Goal: Task Accomplishment & Management: Manage account settings

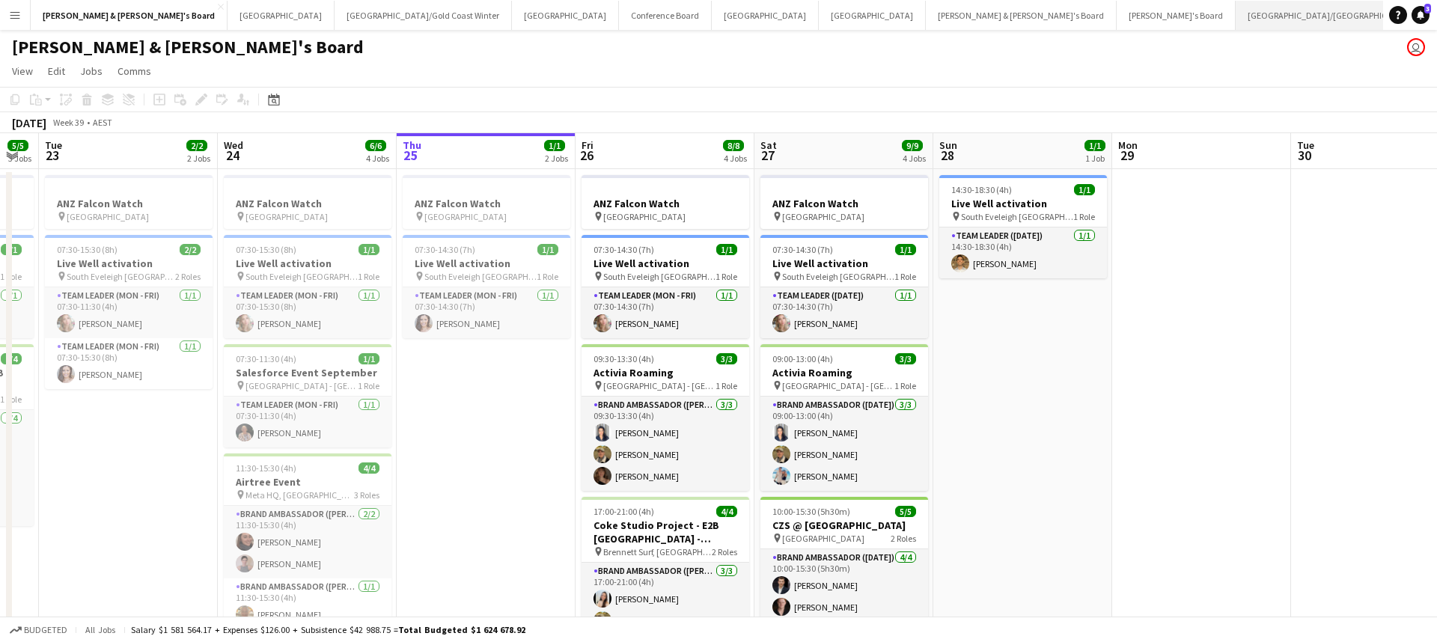
click at [1235, 23] on button "Brisbane/Gold Coast Close" at bounding box center [1331, 15] width 192 height 29
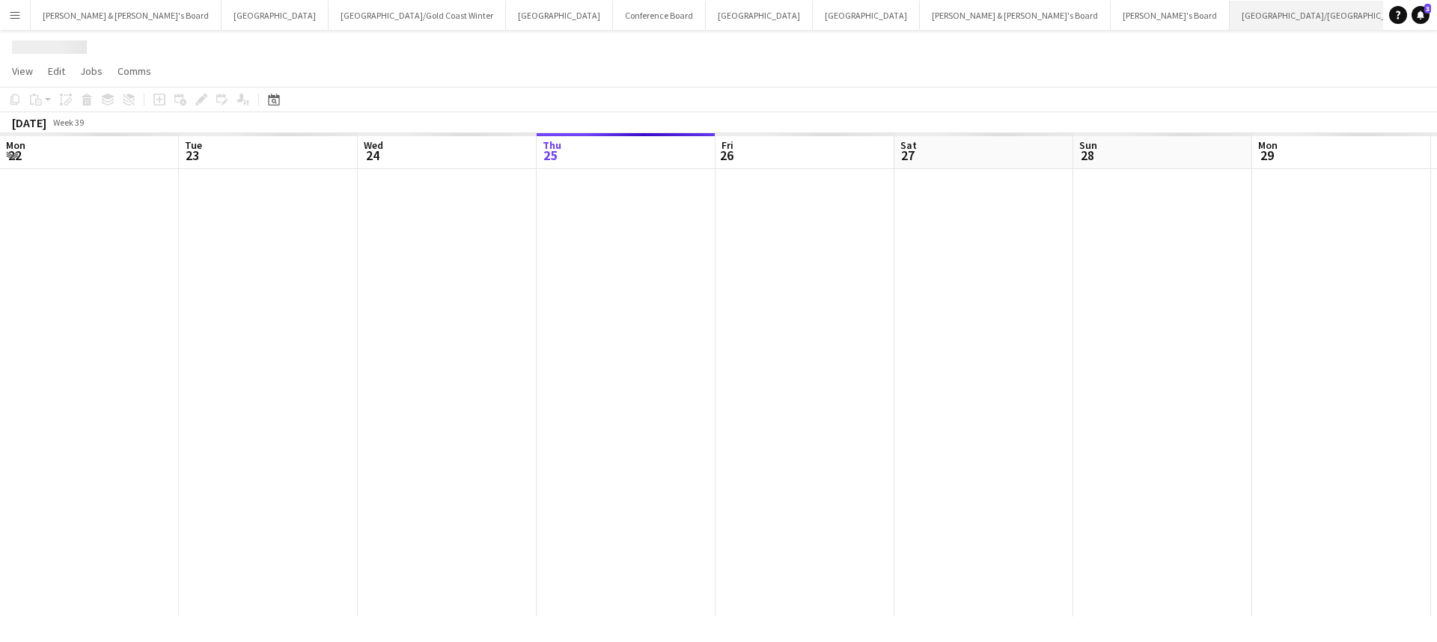
scroll to position [0, 358]
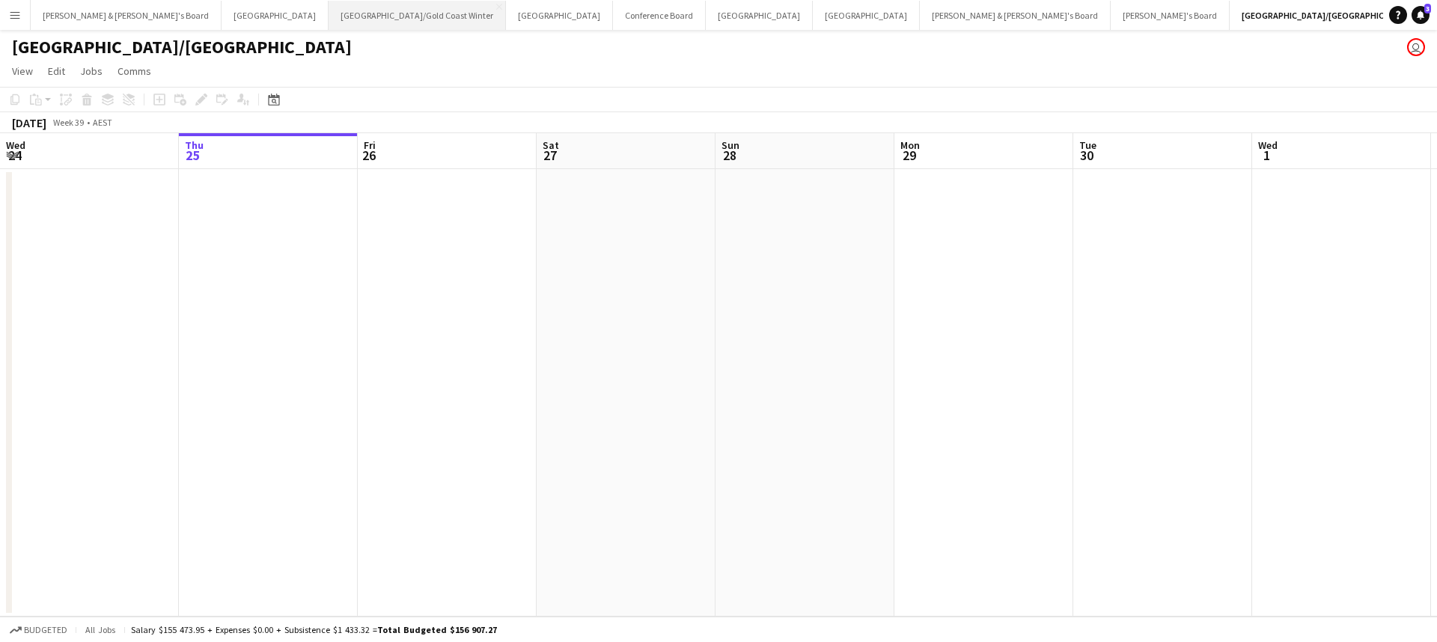
click at [328, 15] on button "[GEOGRAPHIC_DATA]/[GEOGRAPHIC_DATA] Winter Close" at bounding box center [416, 15] width 177 height 29
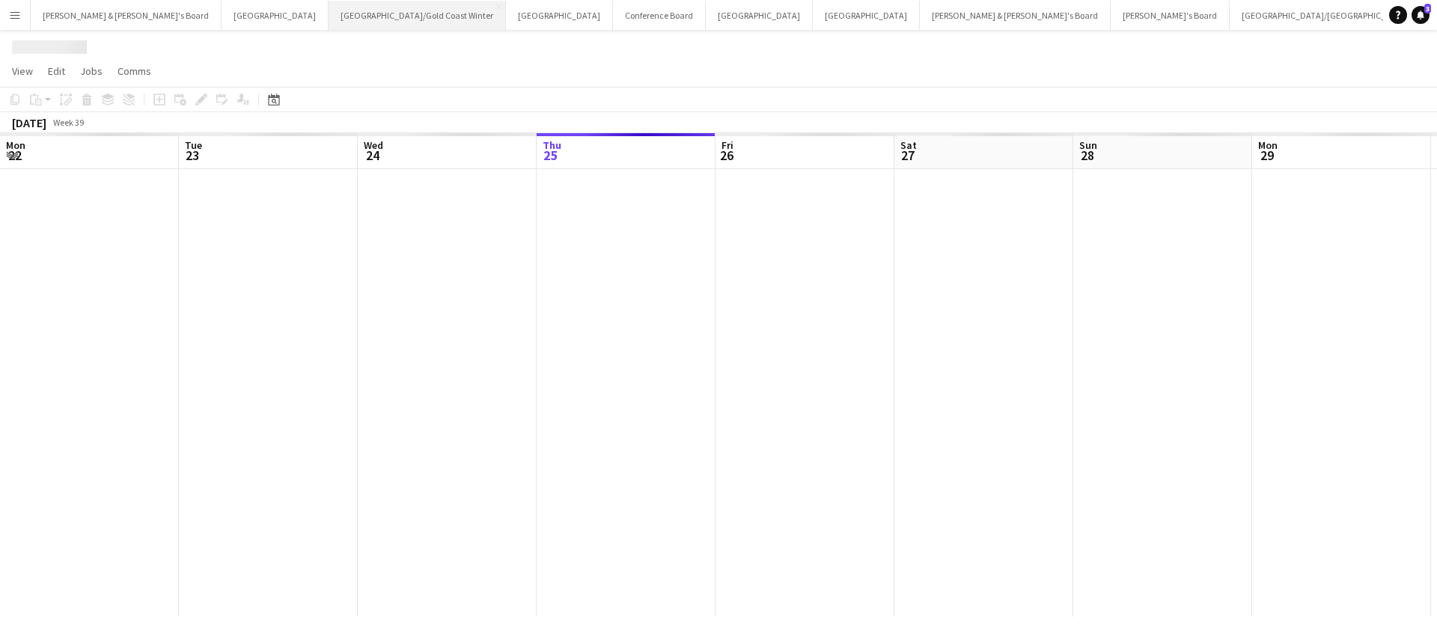
scroll to position [0, 358]
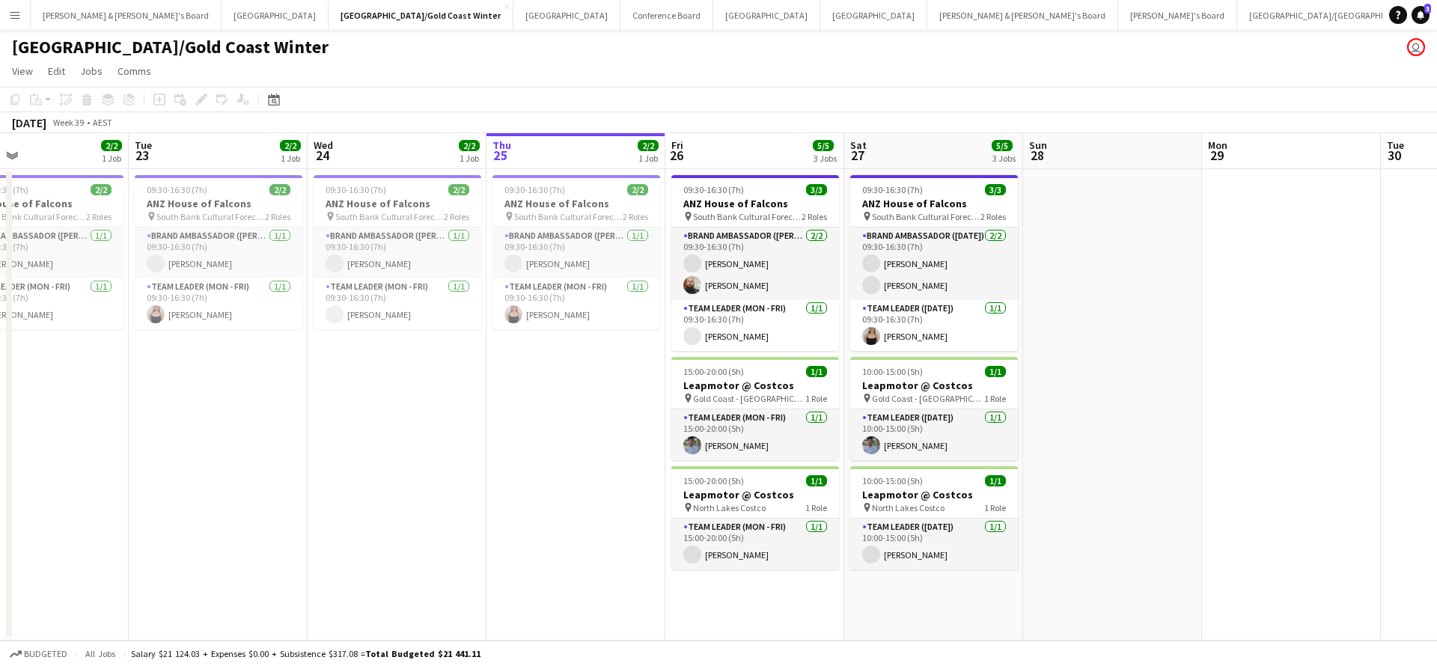
scroll to position [0, 399]
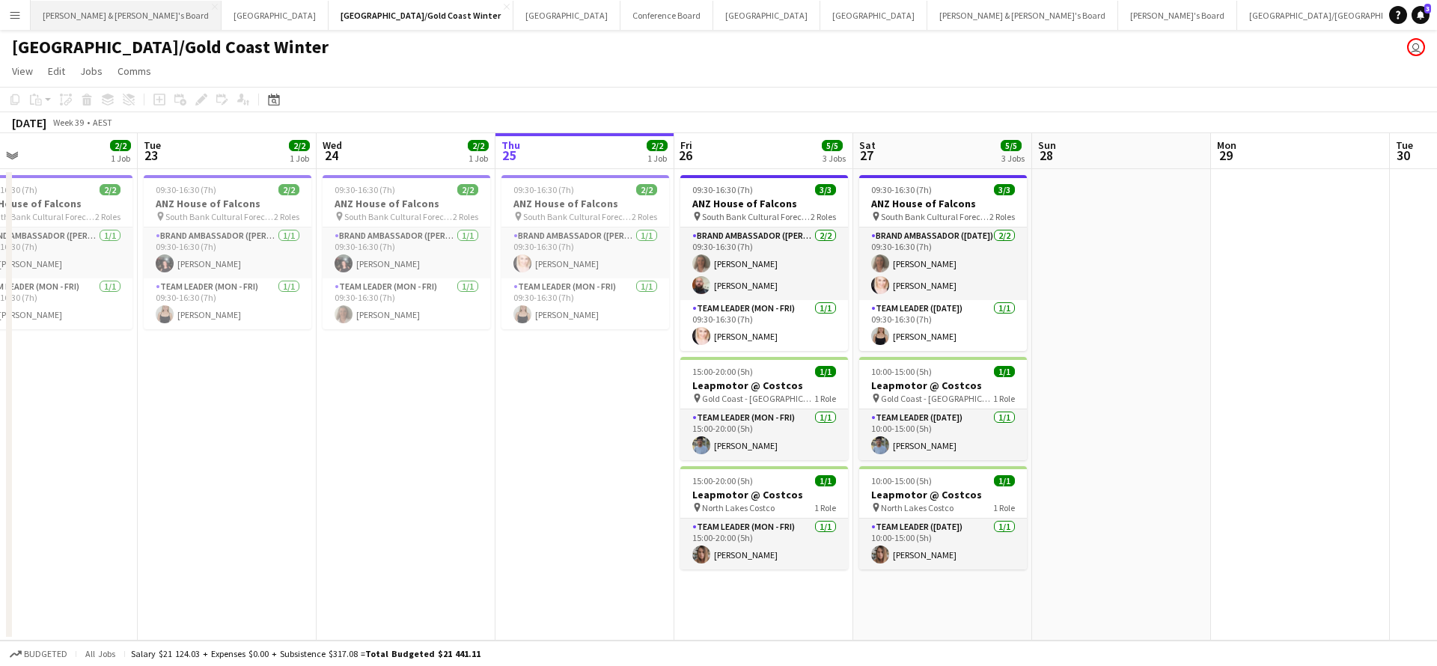
click at [108, 17] on button "[PERSON_NAME] & [PERSON_NAME]'s Board Close" at bounding box center [126, 15] width 191 height 29
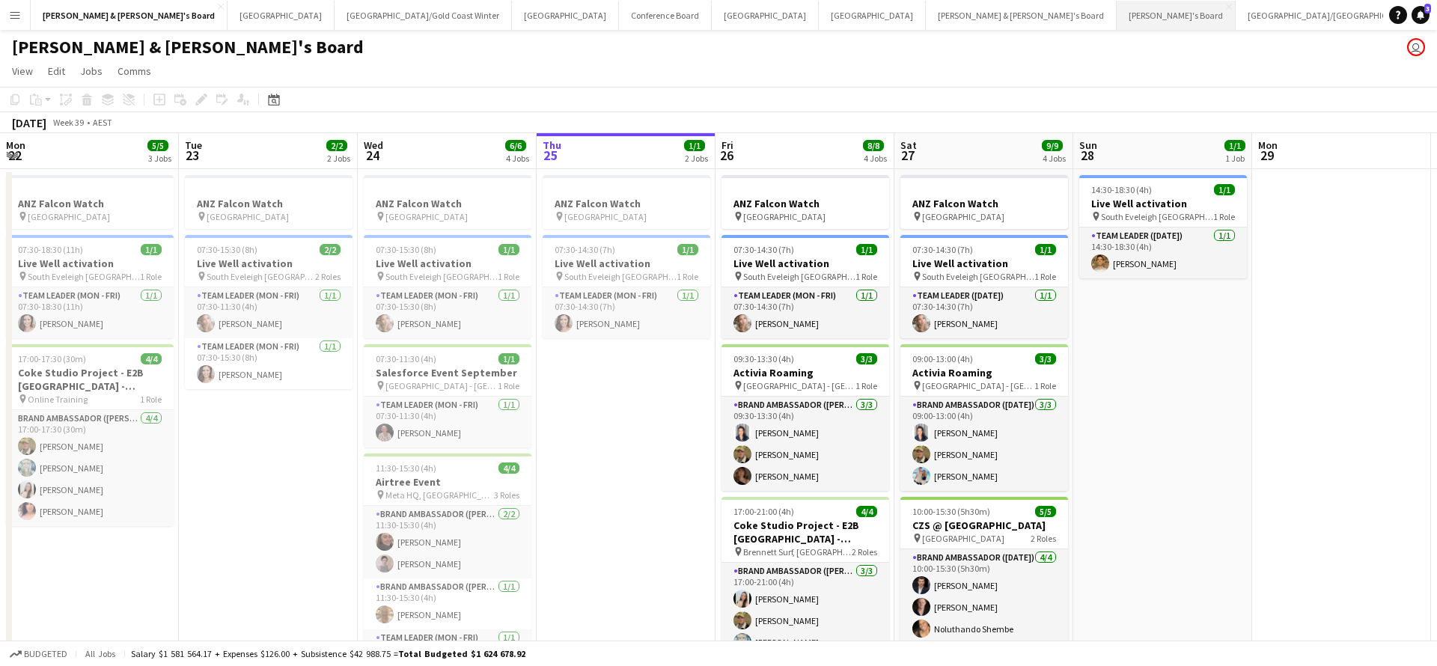
click at [1116, 20] on button "Tennille's Board Close" at bounding box center [1175, 15] width 119 height 29
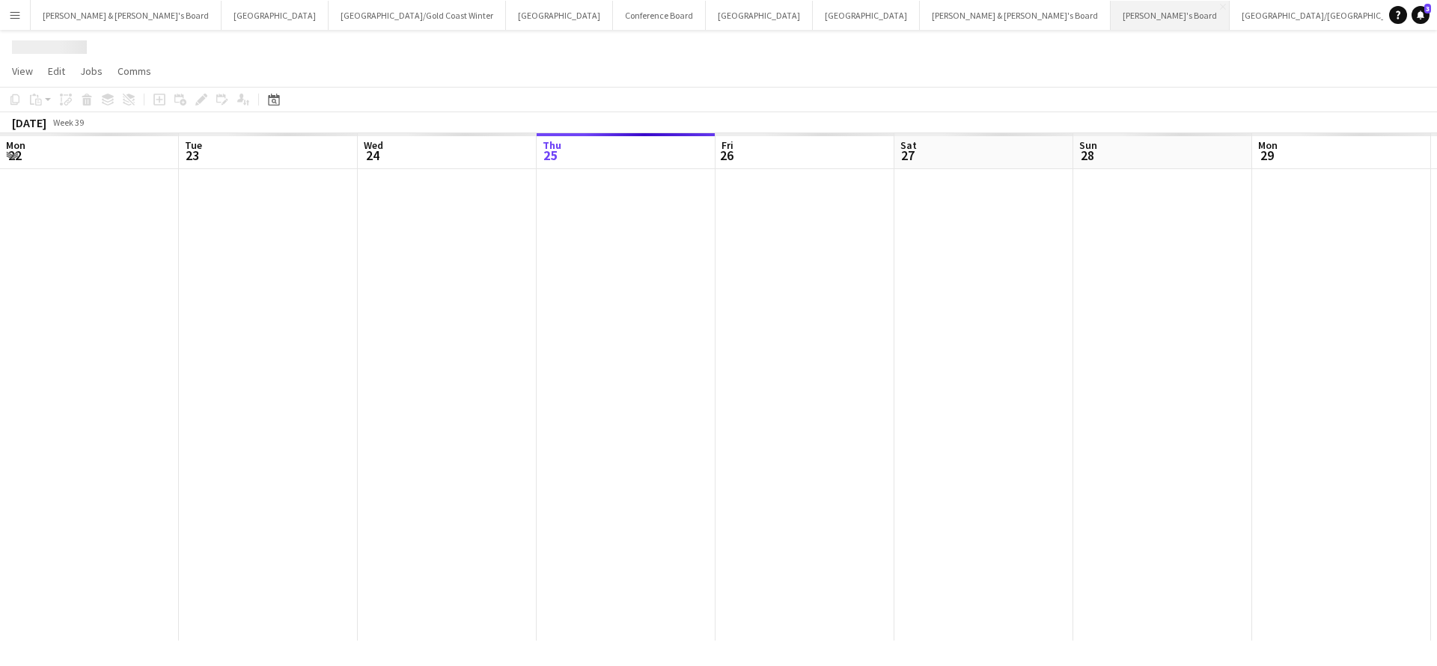
click at [1110, 20] on button "Tennille's Board Close" at bounding box center [1169, 15] width 119 height 29
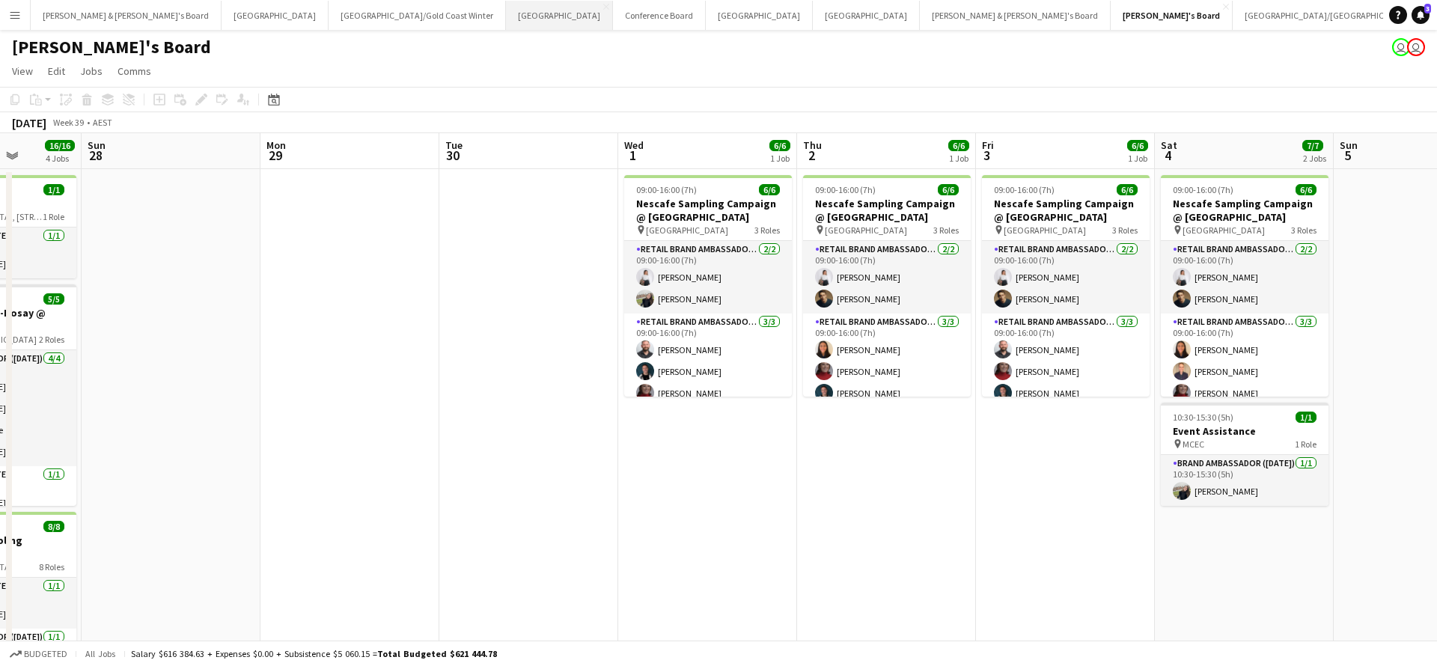
click at [506, 14] on button "Sydney Close" at bounding box center [559, 15] width 107 height 29
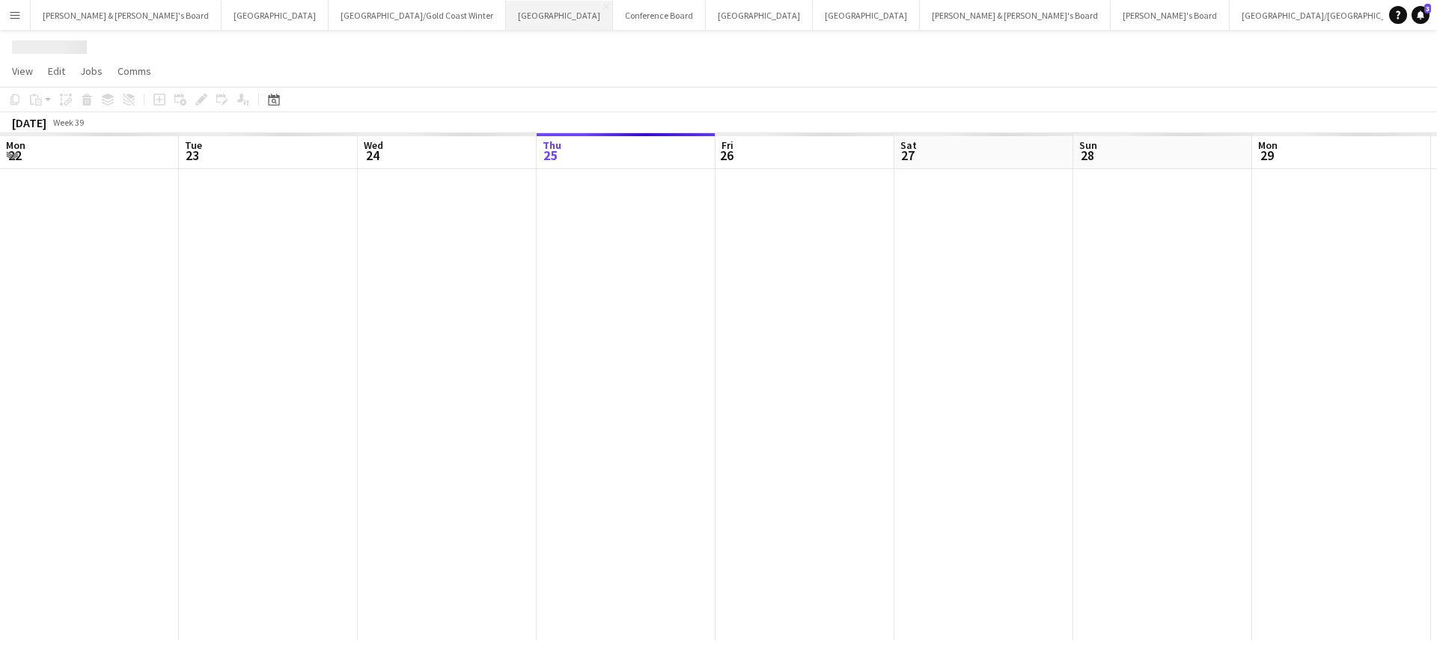
click at [506, 14] on button "Sydney Close" at bounding box center [559, 15] width 107 height 29
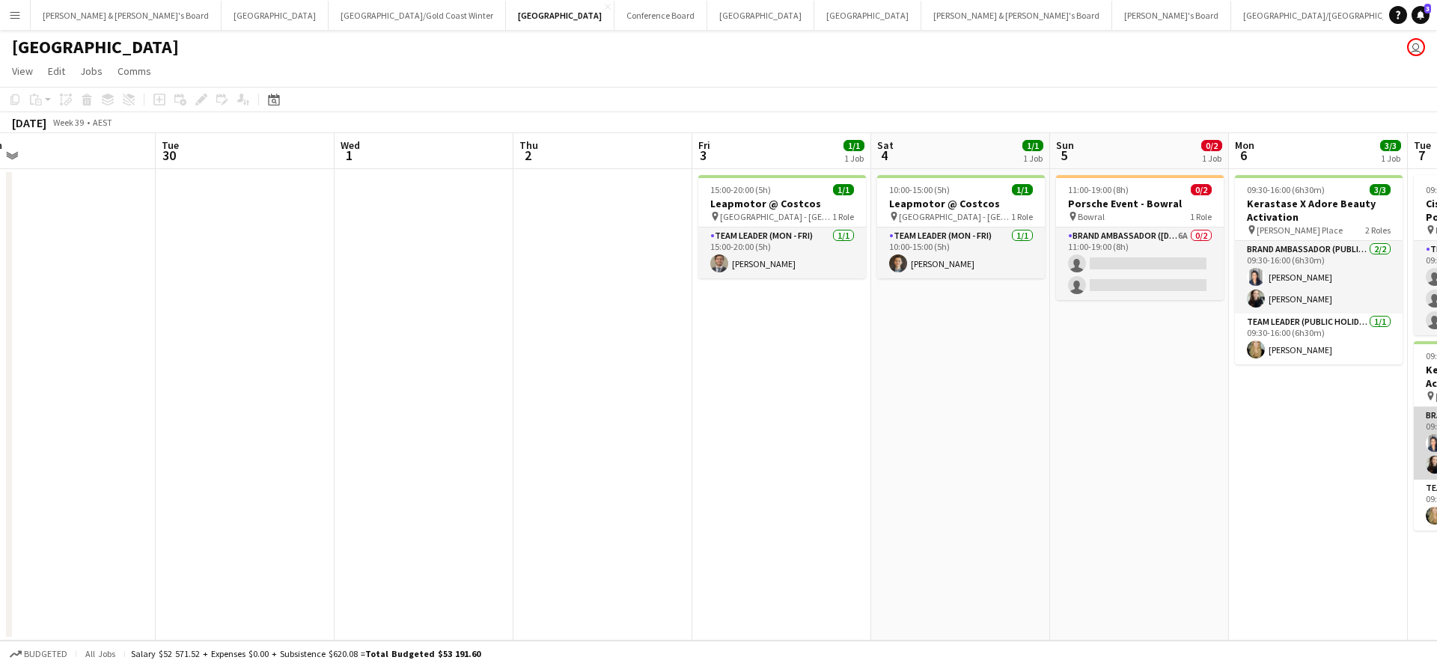
scroll to position [0, 368]
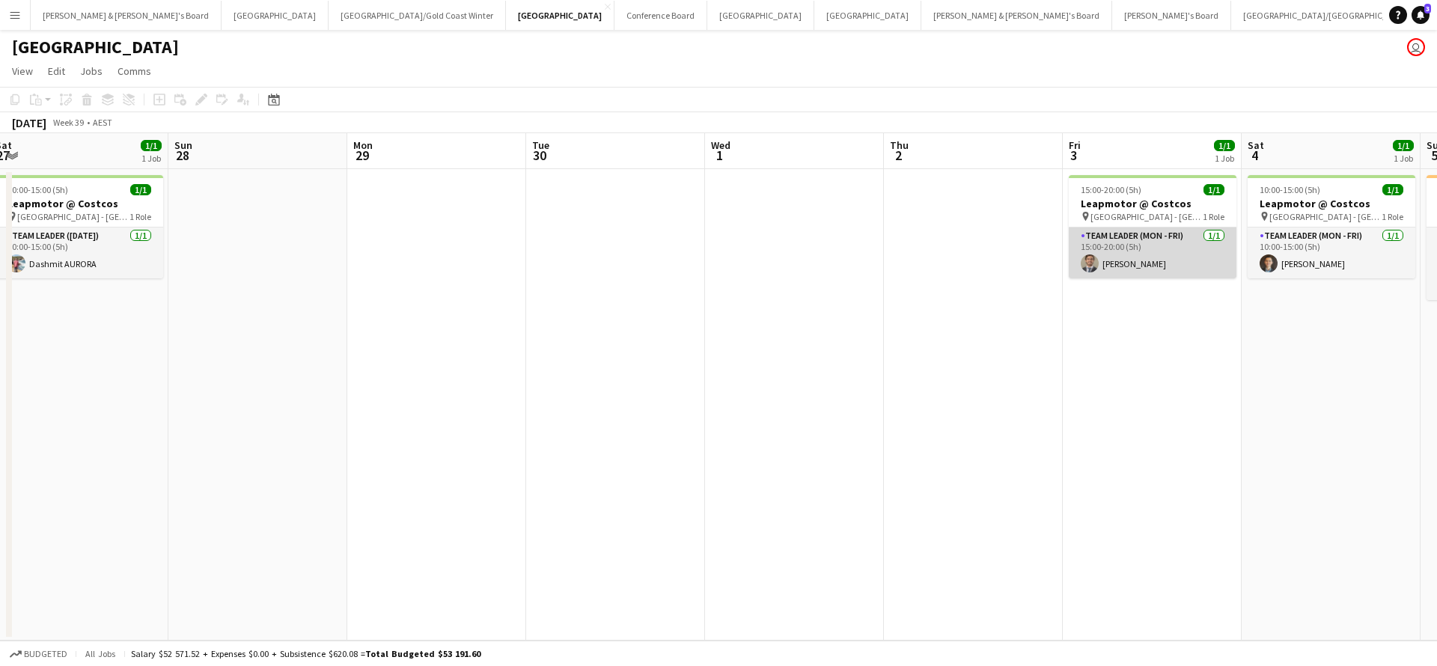
click at [1134, 264] on app-card-role "Team Leader (Mon - Fri) [DATE] 15:00-20:00 (5h) [PERSON_NAME]" at bounding box center [1152, 252] width 168 height 51
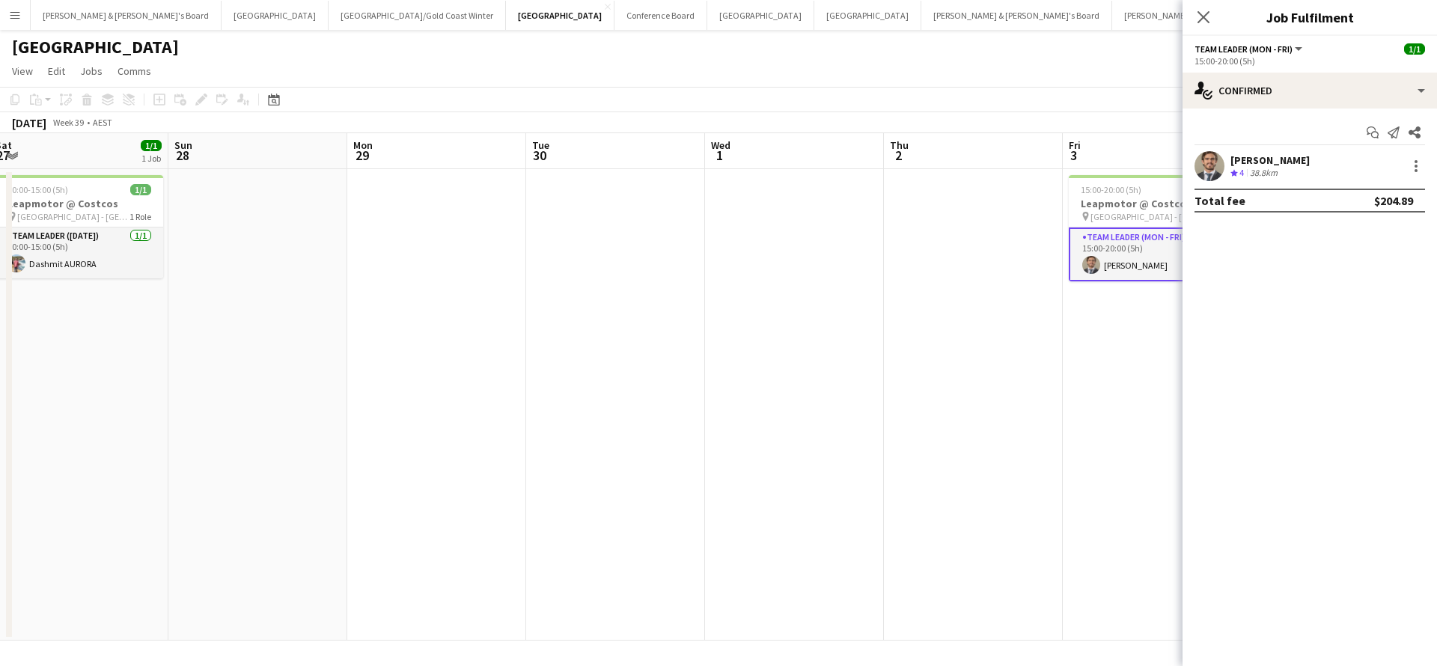
click at [1267, 172] on div "38.8km" at bounding box center [1263, 173] width 34 height 13
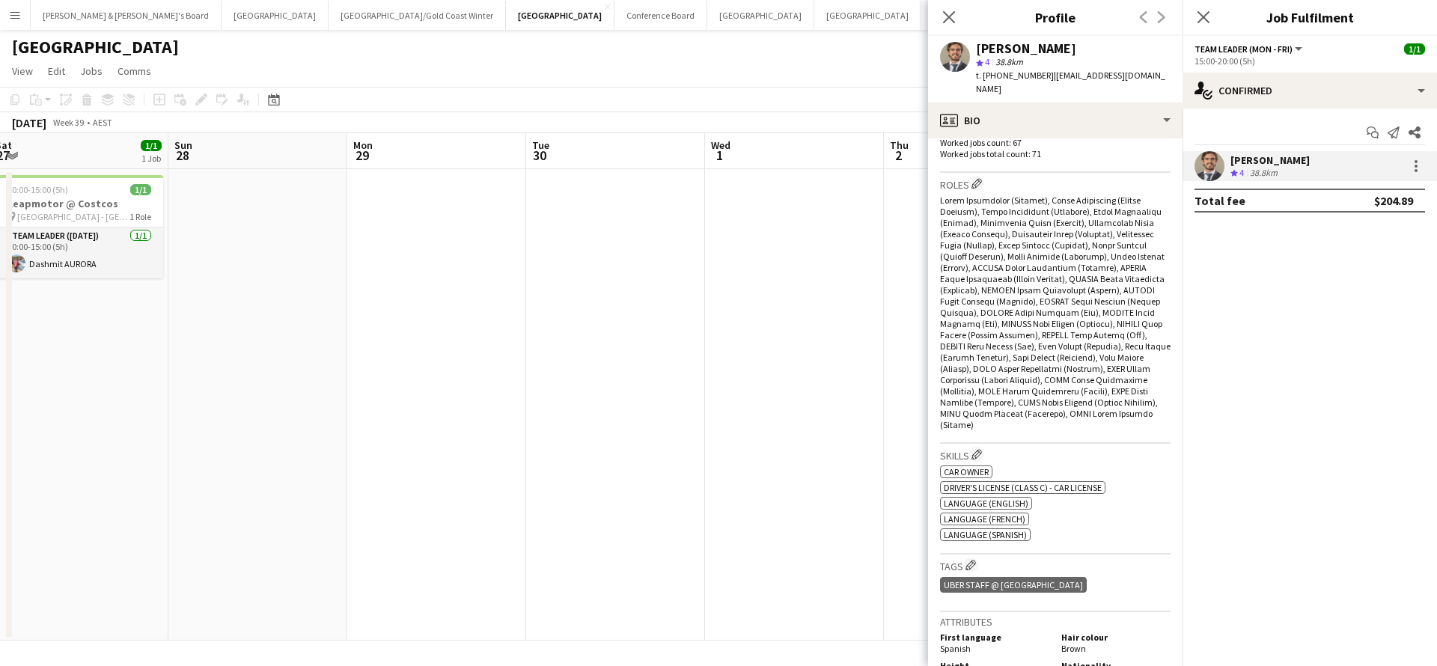
scroll to position [458, 0]
click at [763, 490] on app-date-cell at bounding box center [794, 404] width 179 height 471
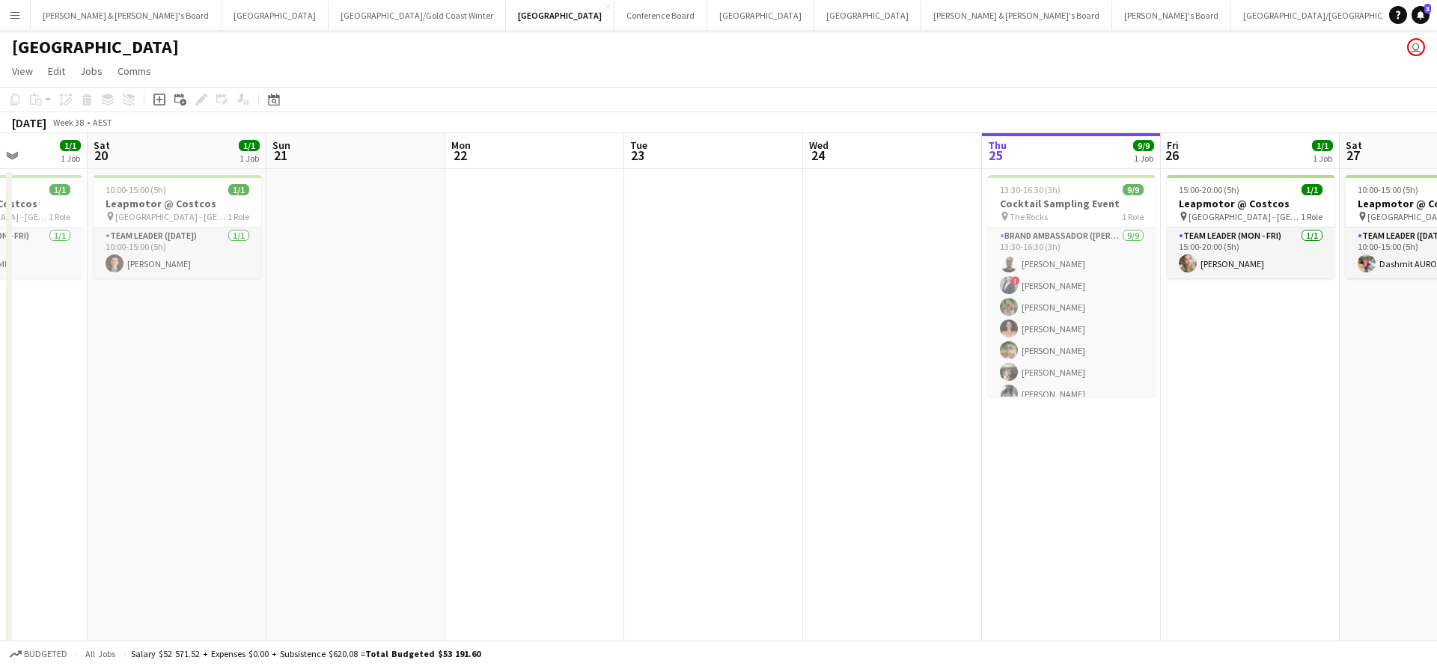
scroll to position [0, 449]
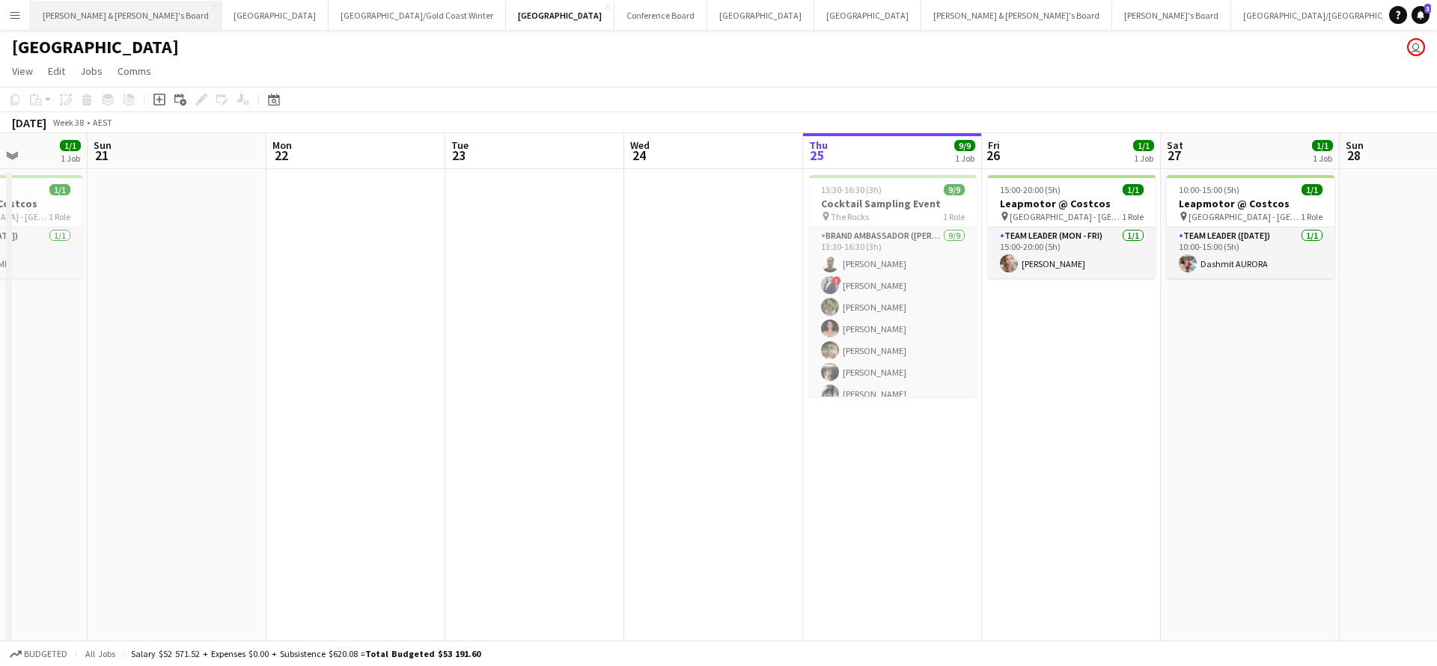
click at [95, 18] on button "[PERSON_NAME] & [PERSON_NAME]'s Board Close" at bounding box center [126, 15] width 191 height 29
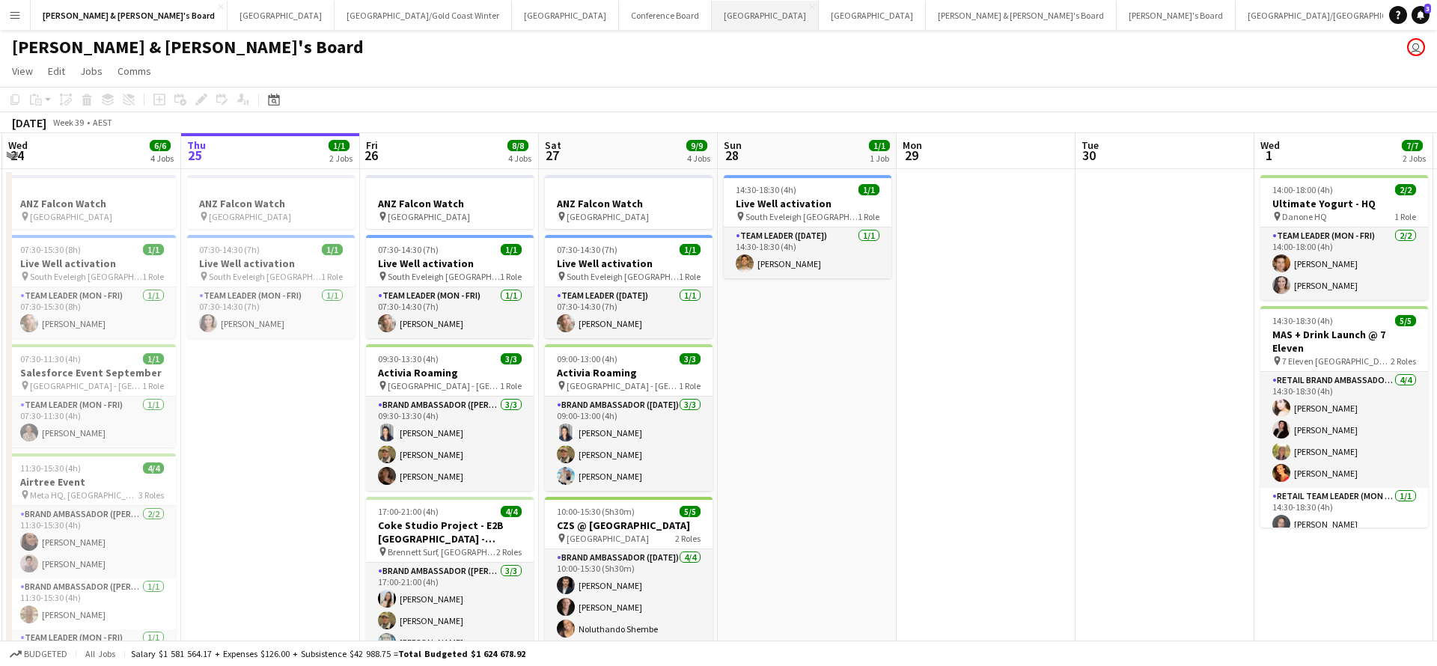
click at [712, 22] on button "Melbourne Close" at bounding box center [765, 15] width 107 height 29
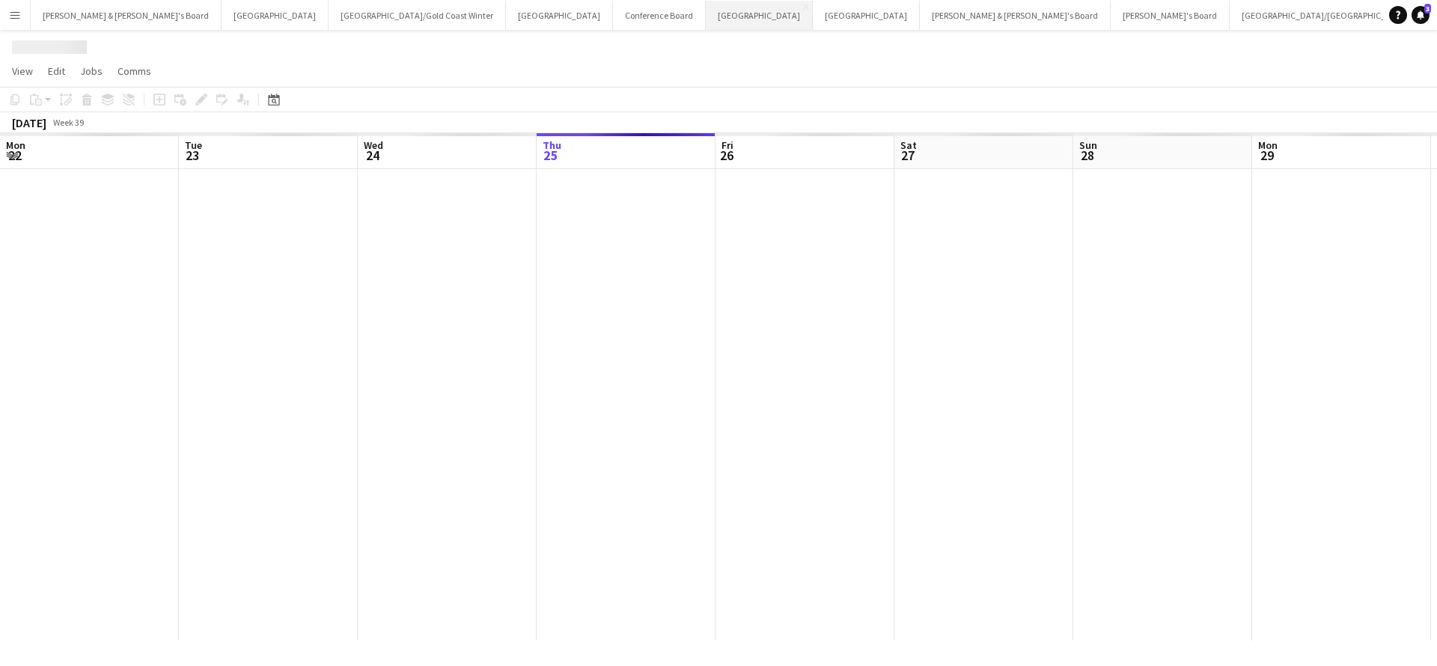
scroll to position [0, 358]
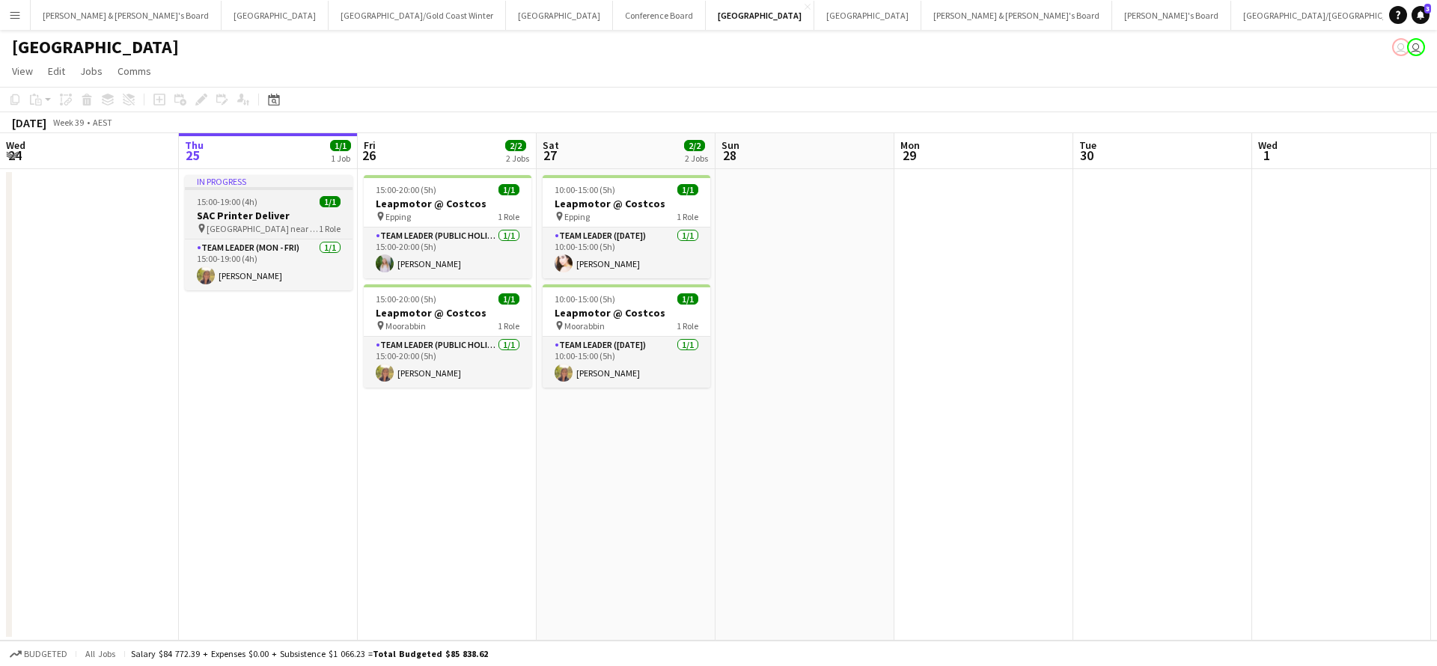
click at [300, 217] on h3 "SAC Printer Deliver" at bounding box center [269, 215] width 168 height 13
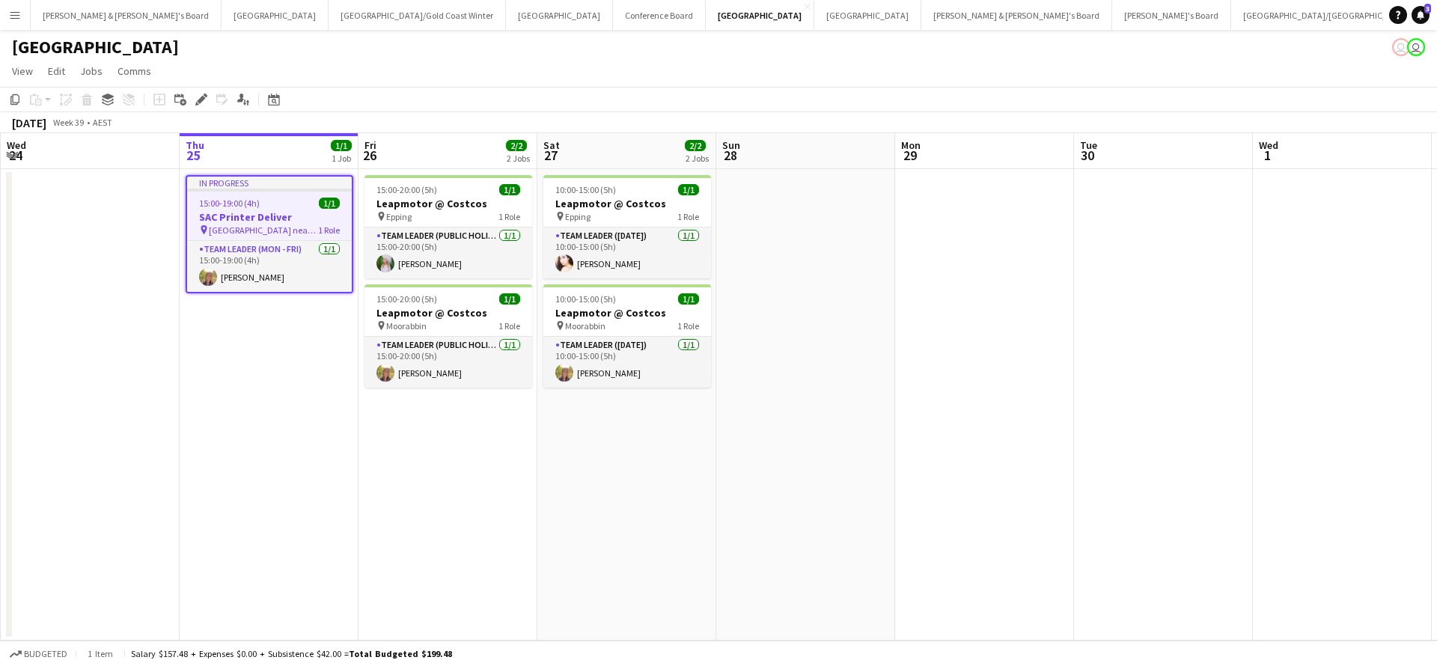
click at [441, 450] on app-date-cell "15:00-20:00 (5h) 1/1 Leapmotor @ Costcos pin Epping 1 Role Team Leader (Public …" at bounding box center [447, 404] width 179 height 471
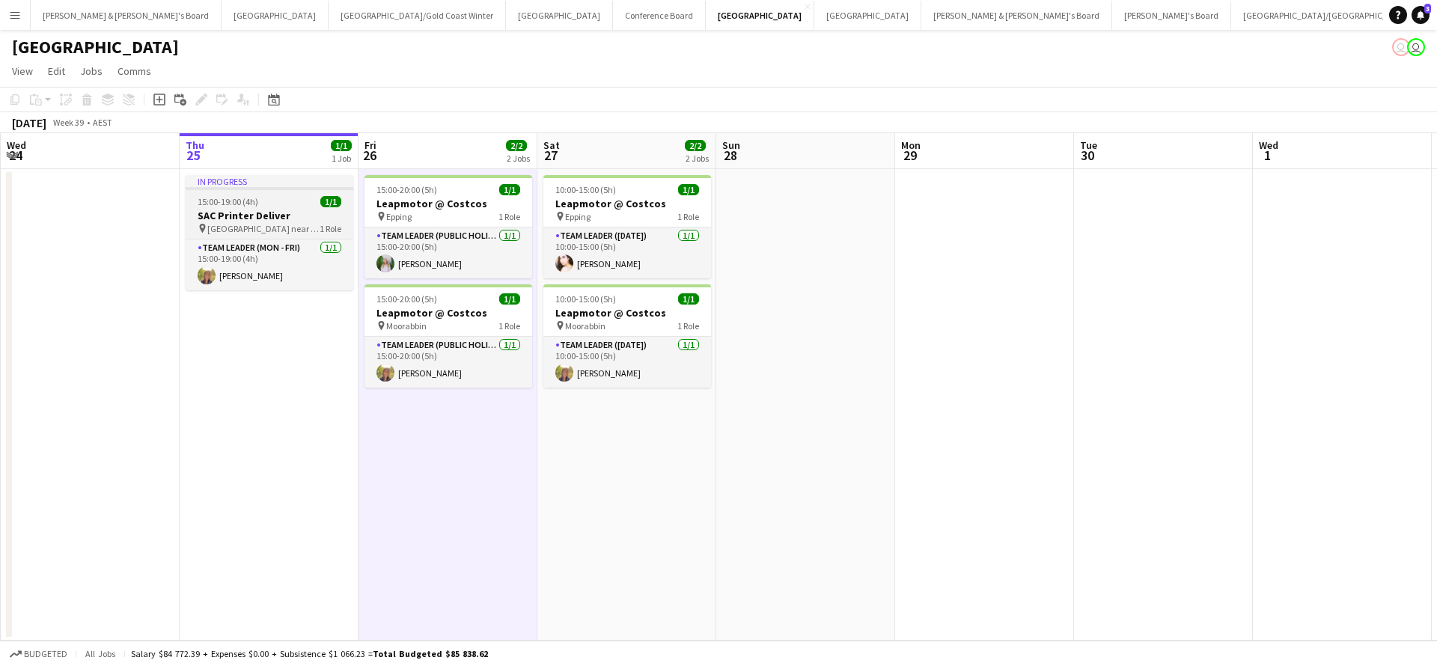
click at [275, 224] on span "[GEOGRAPHIC_DATA] near [GEOGRAPHIC_DATA]" at bounding box center [263, 228] width 112 height 11
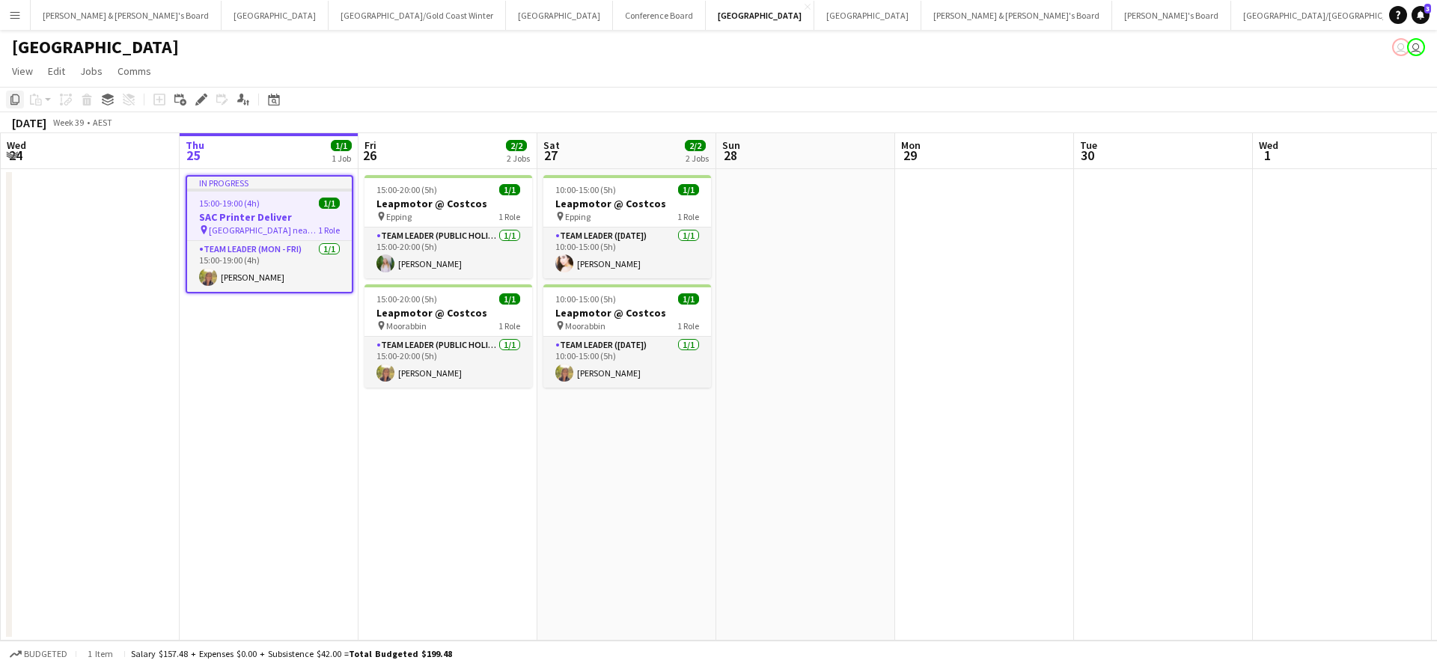
click at [13, 101] on icon "Copy" at bounding box center [15, 100] width 12 height 12
click at [429, 449] on app-date-cell "15:00-20:00 (5h) 1/1 Leapmotor @ Costcos pin Epping 1 Role Team Leader (Public …" at bounding box center [450, 404] width 179 height 471
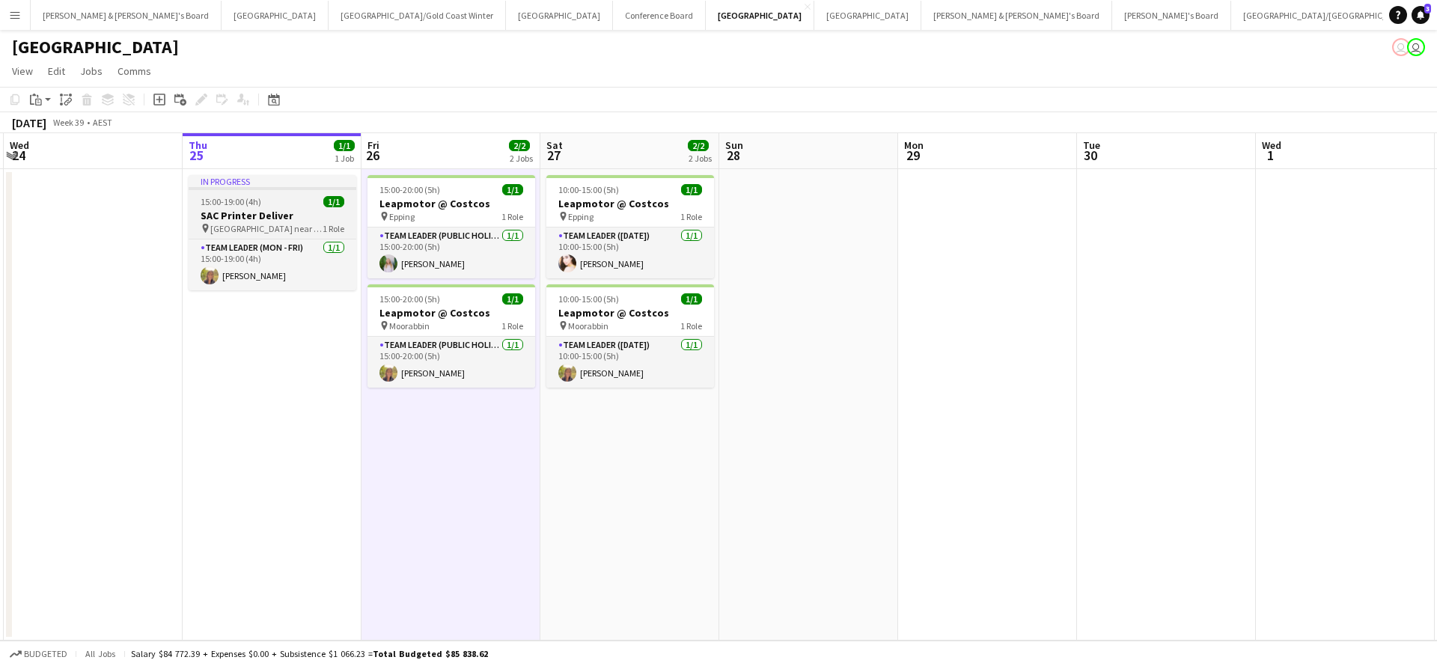
click at [226, 199] on span "15:00-19:00 (4h)" at bounding box center [231, 201] width 61 height 11
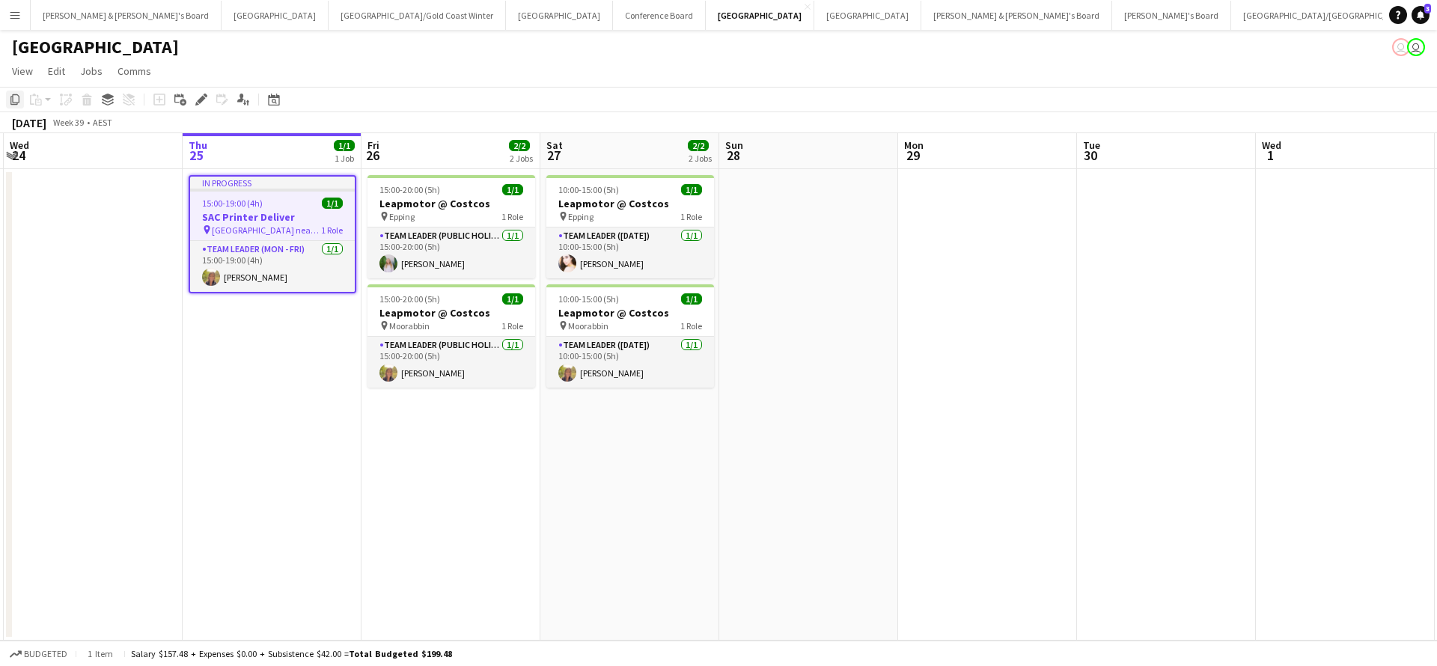
click at [11, 97] on icon at bounding box center [14, 99] width 9 height 10
click at [427, 439] on app-date-cell "15:00-20:00 (5h) 1/1 Leapmotor @ Costcos pin Epping 1 Role Team Leader (Public …" at bounding box center [451, 404] width 179 height 471
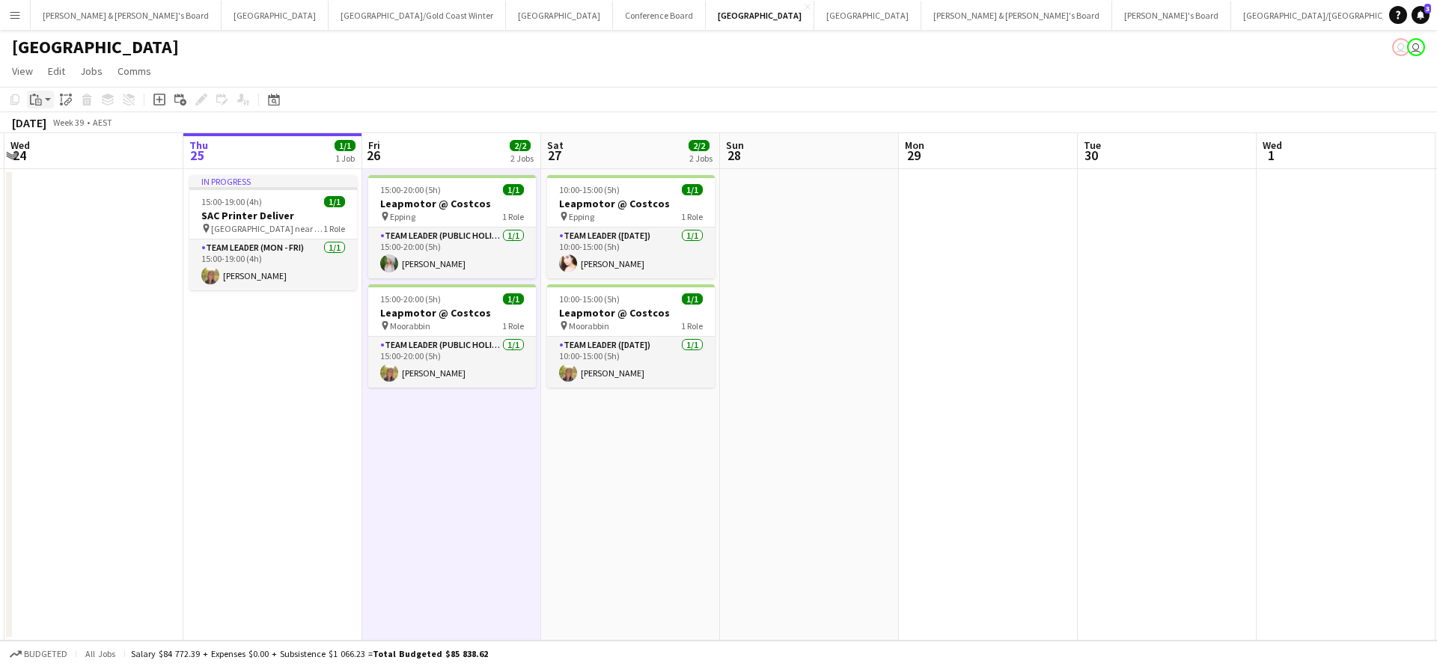
click at [34, 97] on icon "Paste" at bounding box center [36, 100] width 12 height 12
click at [80, 156] on link "Paste with crew Command Shift V" at bounding box center [99, 153] width 118 height 13
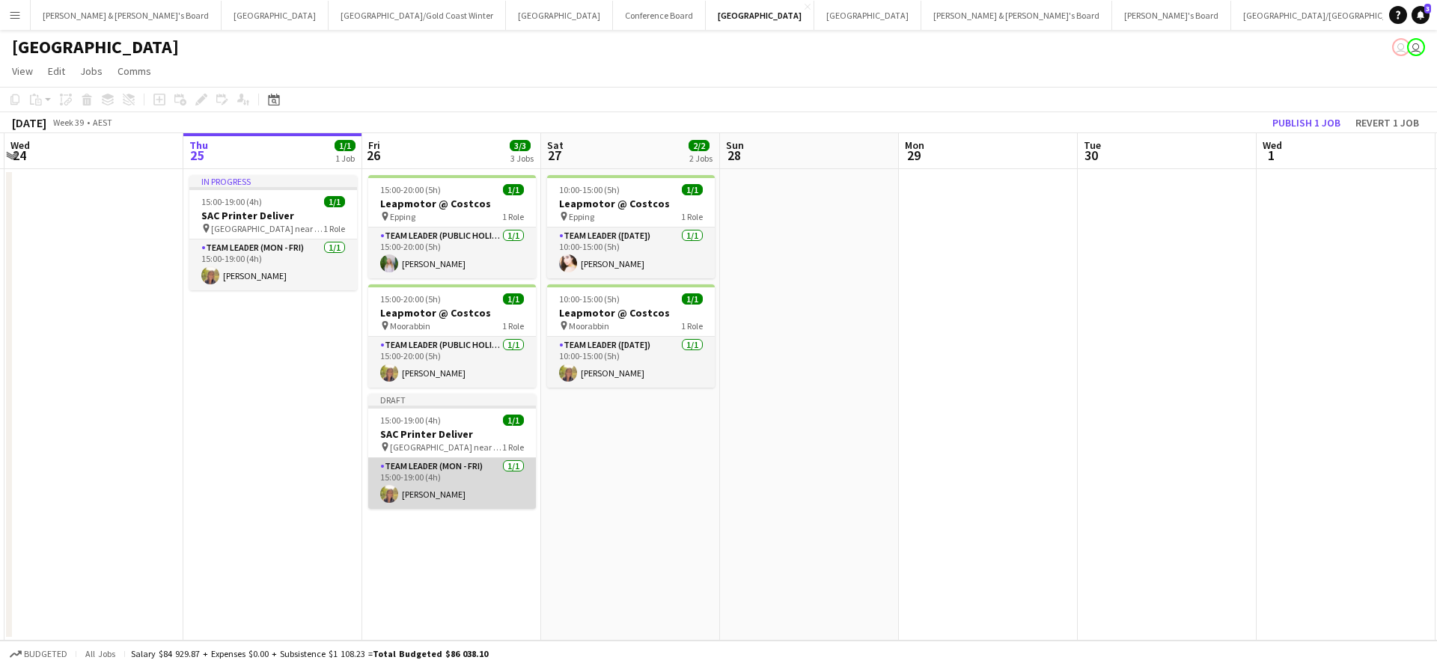
click at [444, 484] on app-card-role "Team Leader (Mon - Fri) [DATE] 15:00-19:00 (4h) [PERSON_NAME]" at bounding box center [452, 483] width 168 height 51
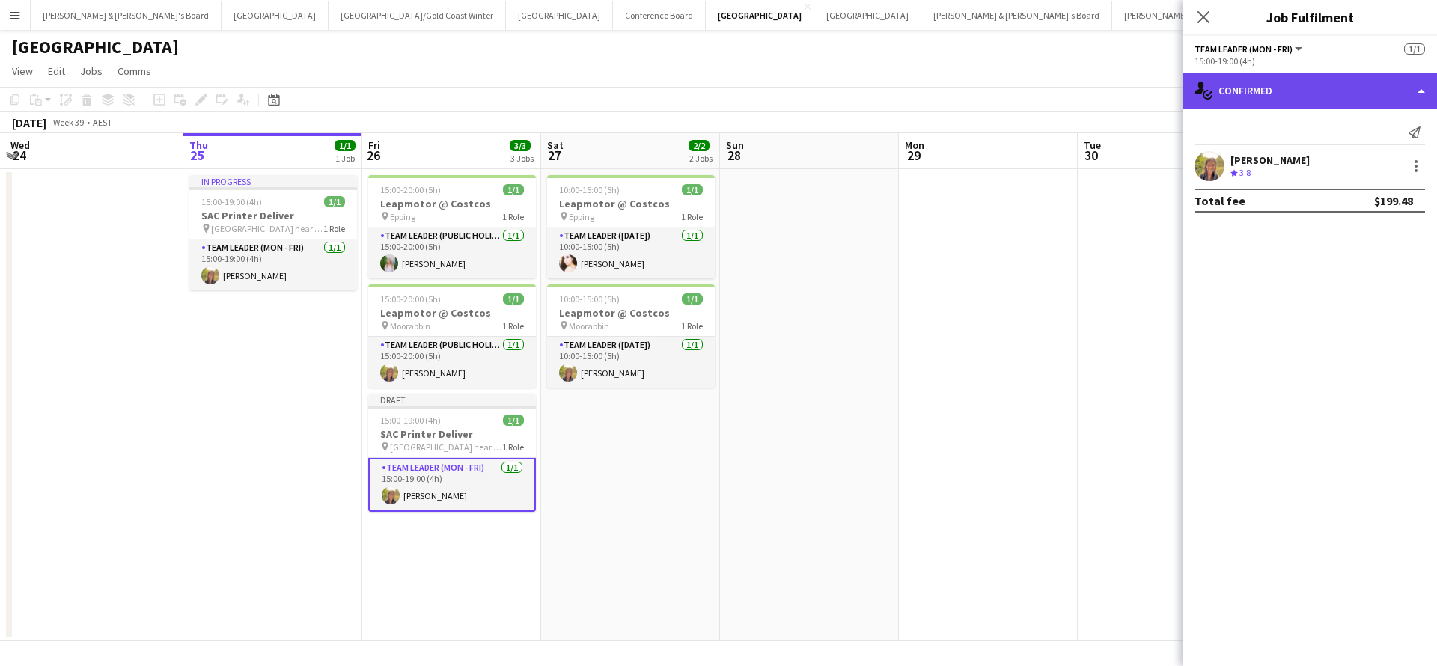
click at [1273, 83] on div "single-neutral-actions-check-2 Confirmed" at bounding box center [1309, 91] width 254 height 36
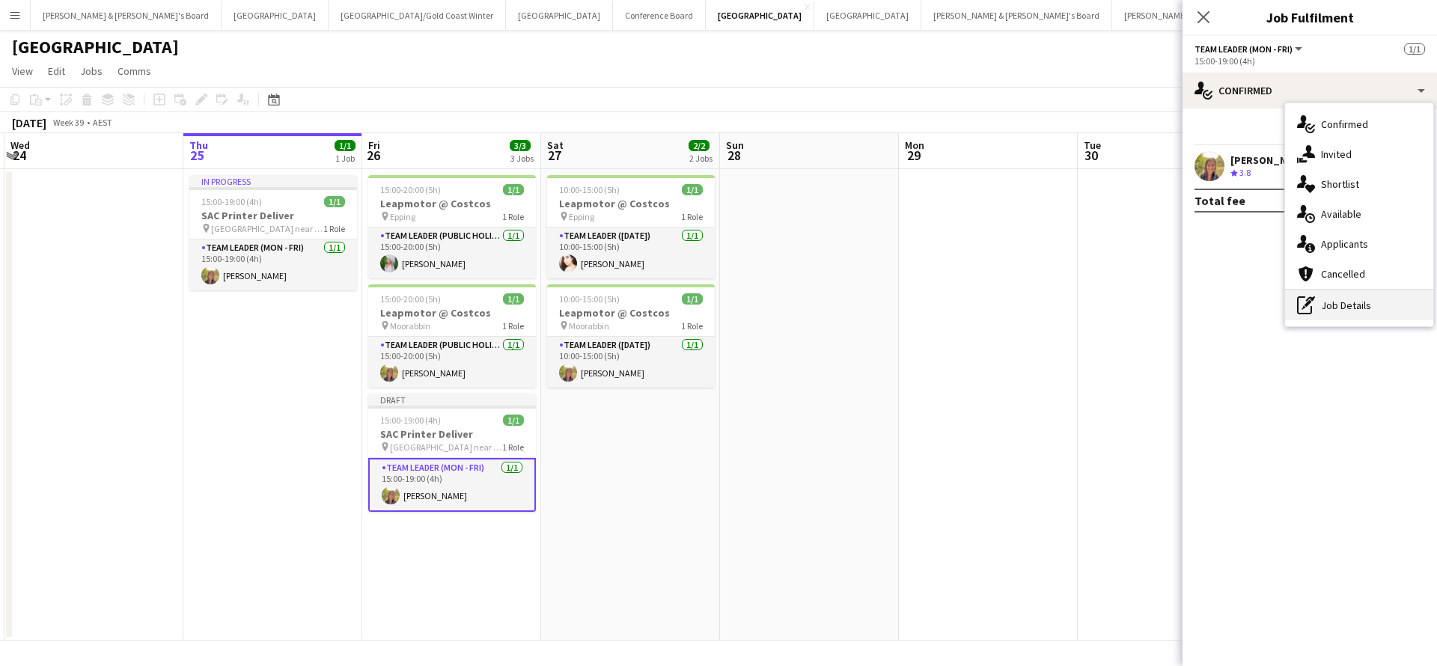
click at [1350, 305] on div "pen-write Job Details" at bounding box center [1359, 305] width 148 height 30
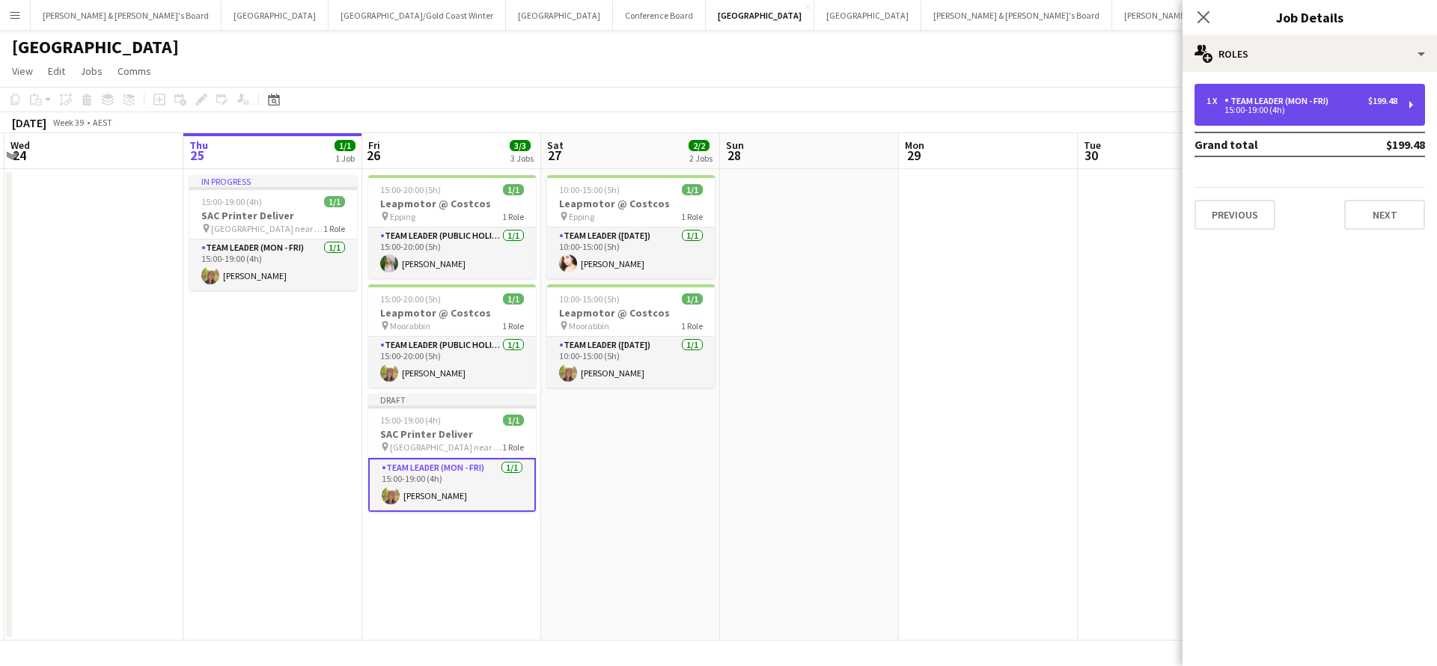
click at [1303, 112] on div "15:00-19:00 (4h)" at bounding box center [1301, 109] width 191 height 7
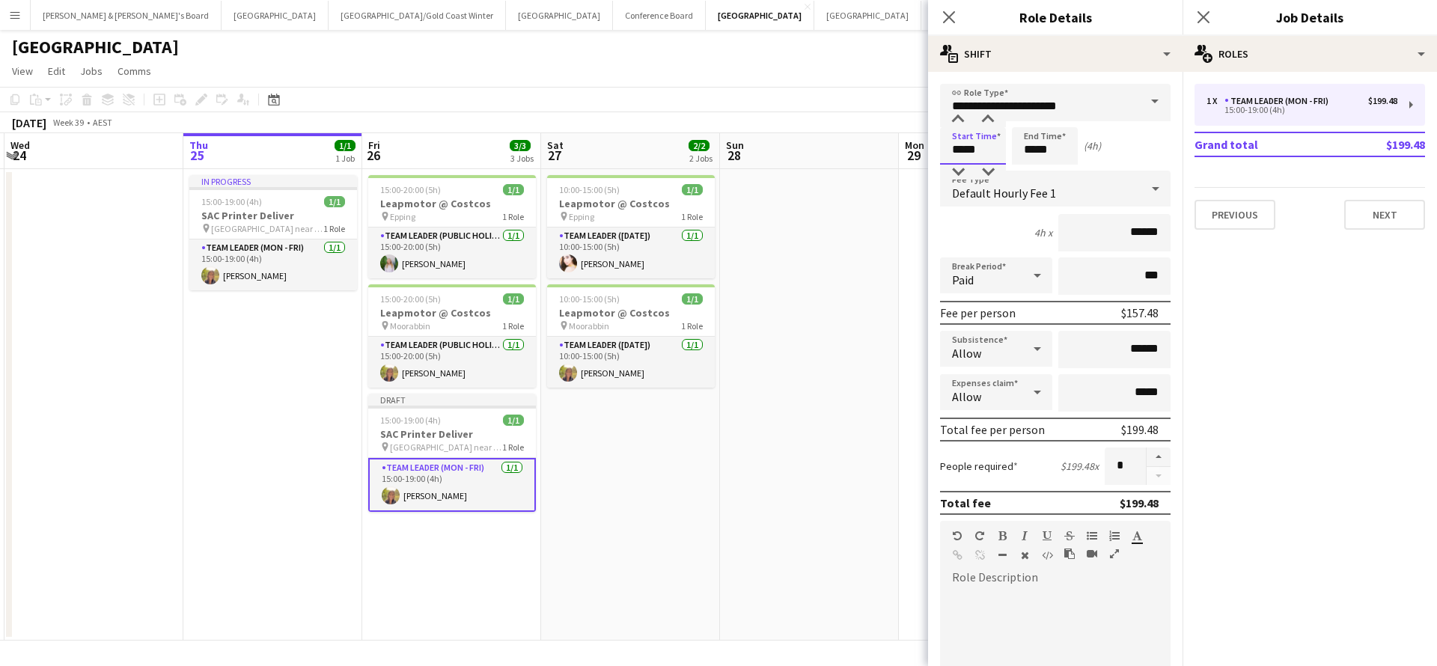
click at [961, 150] on input "*****" at bounding box center [973, 145] width 66 height 37
click at [960, 177] on div at bounding box center [958, 172] width 30 height 15
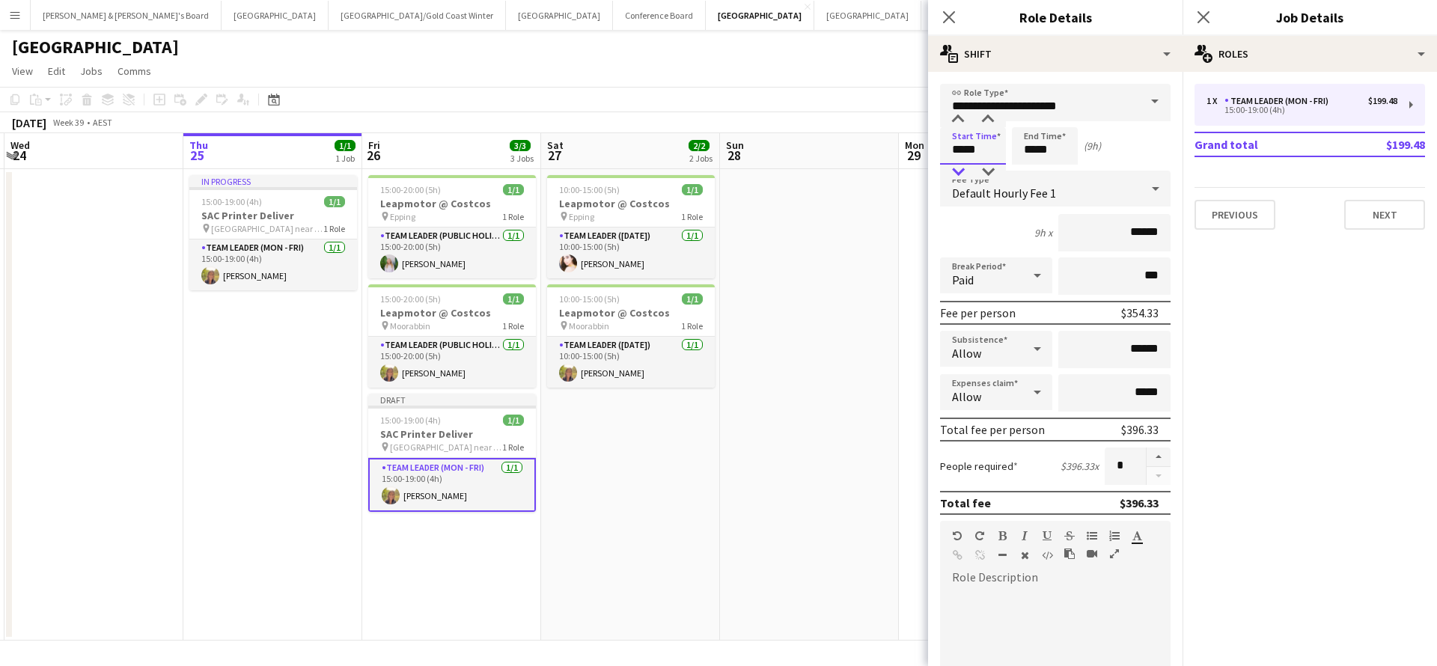
click at [960, 177] on div at bounding box center [958, 172] width 30 height 15
click at [989, 122] on div at bounding box center [988, 119] width 30 height 15
type input "*****"
click at [989, 122] on div at bounding box center [988, 119] width 30 height 15
click at [1048, 143] on input "*****" at bounding box center [1045, 145] width 66 height 37
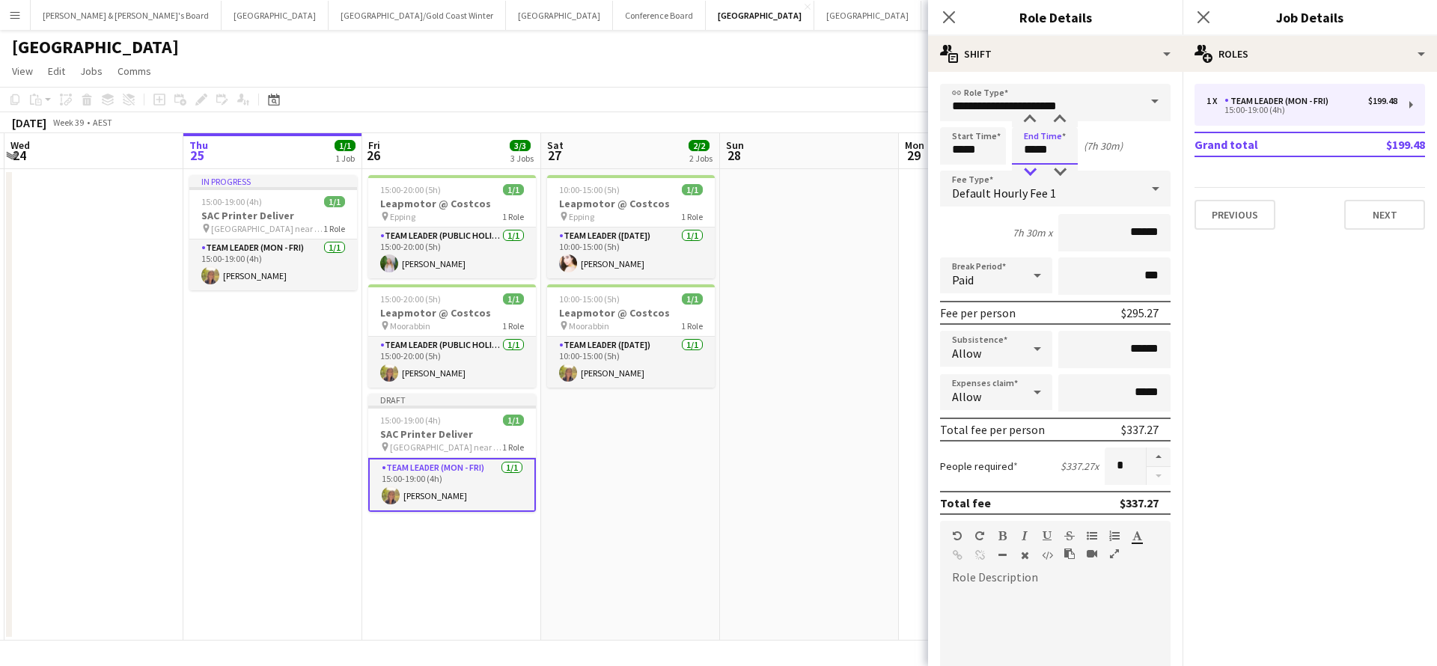
click at [1033, 168] on div at bounding box center [1030, 172] width 30 height 15
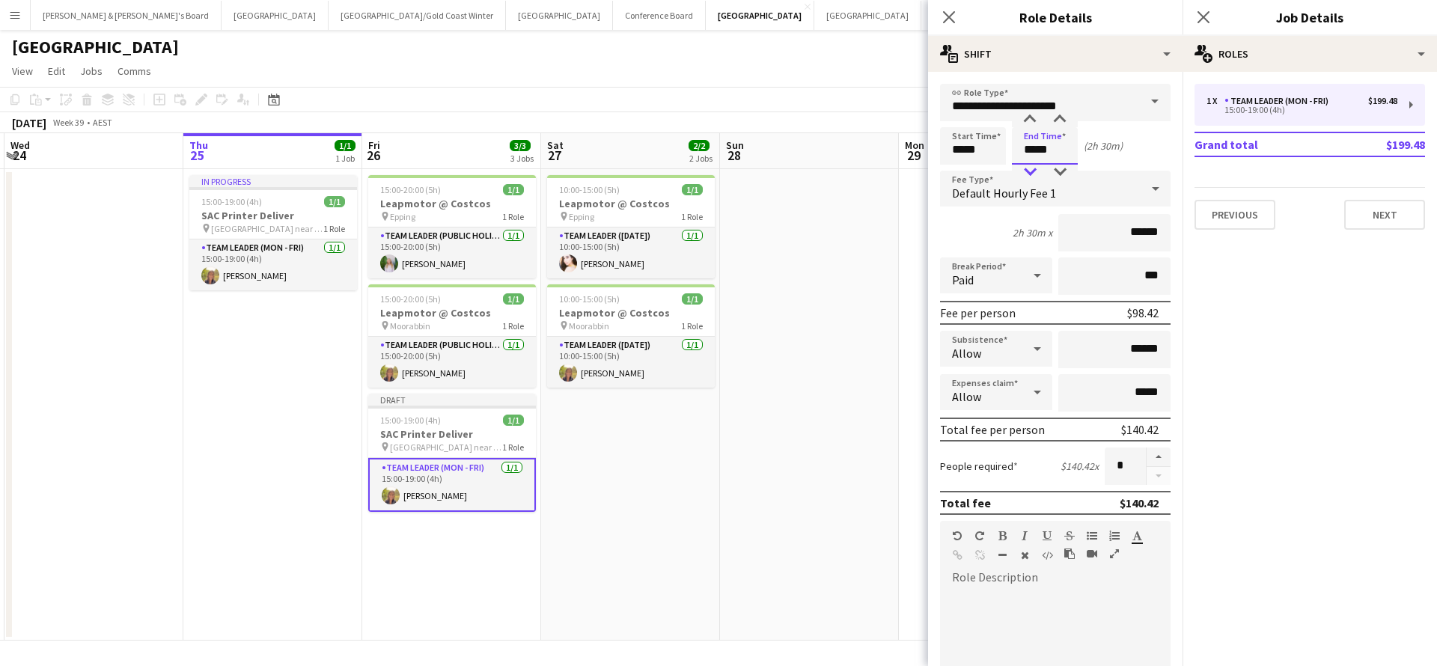
click at [1033, 168] on div at bounding box center [1030, 172] width 30 height 15
click at [1064, 122] on div at bounding box center [1059, 119] width 30 height 15
type input "*****"
click at [1064, 122] on div at bounding box center [1059, 119] width 30 height 15
click at [1154, 191] on icon at bounding box center [1155, 189] width 18 height 30
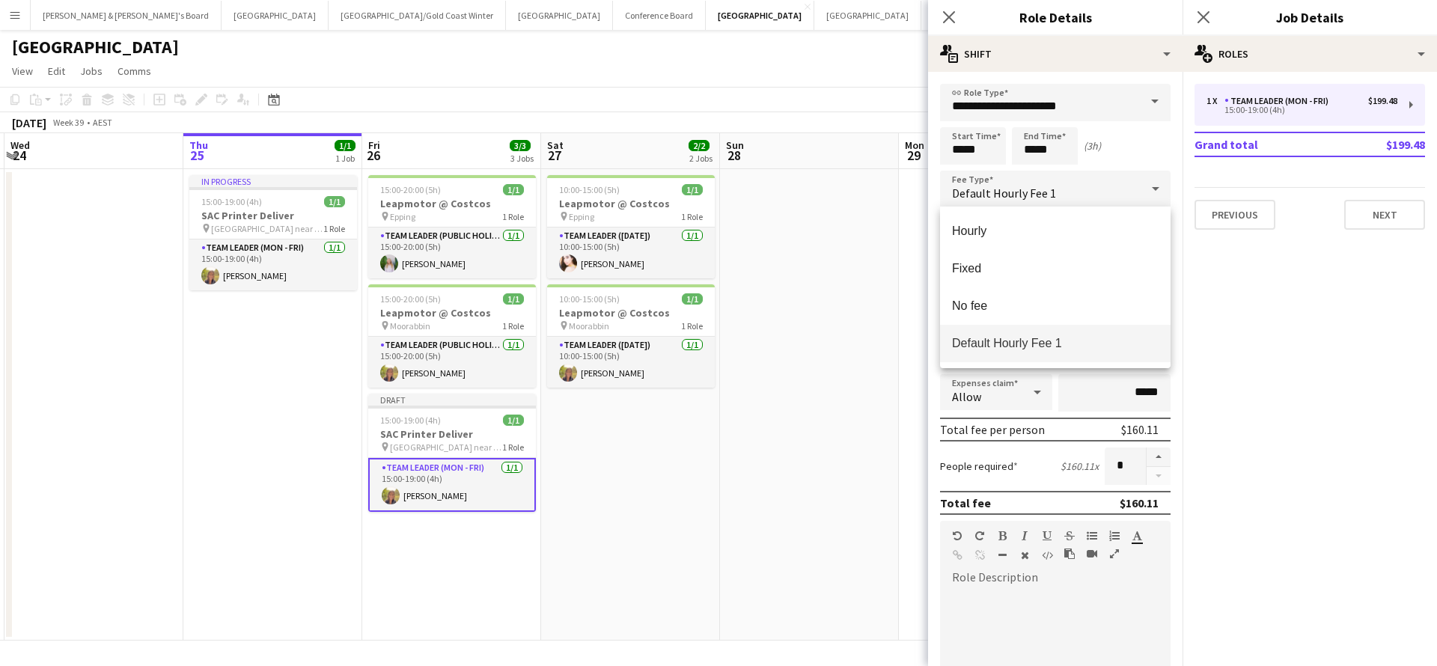
click at [1224, 346] on div at bounding box center [718, 333] width 1437 height 666
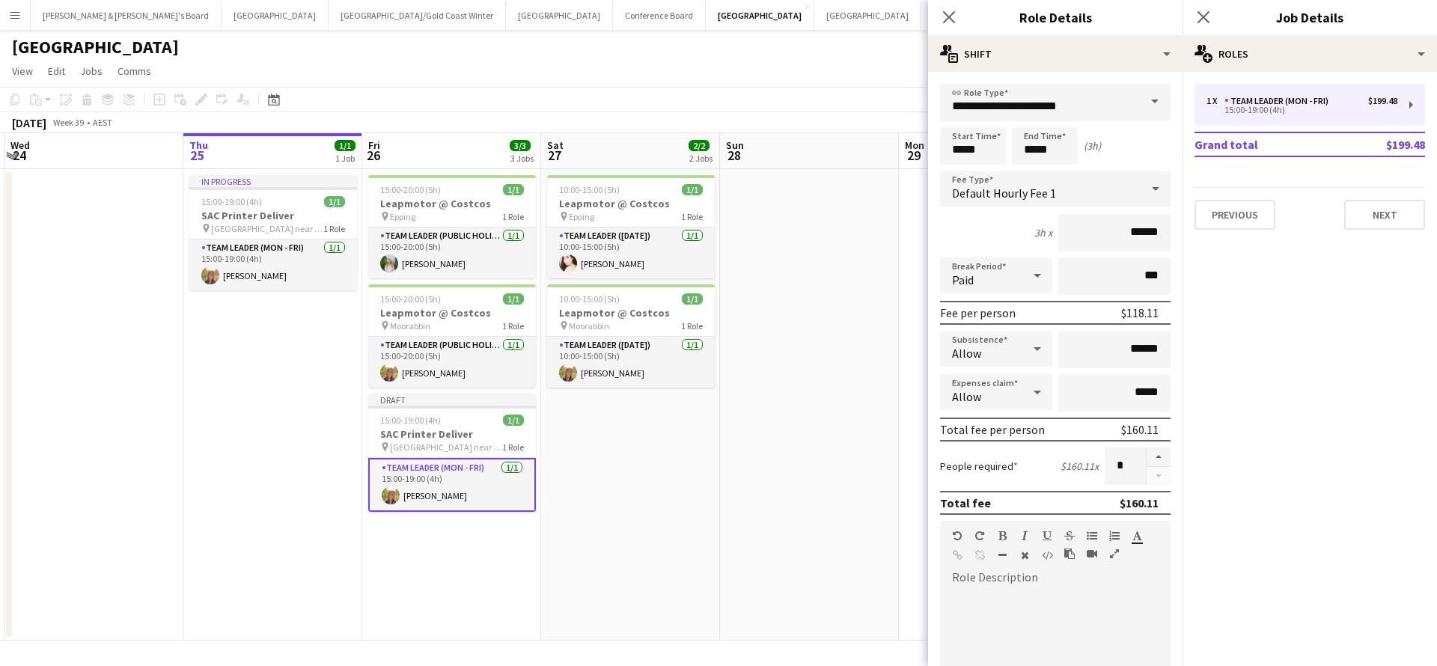
click at [1150, 105] on span at bounding box center [1154, 102] width 31 height 36
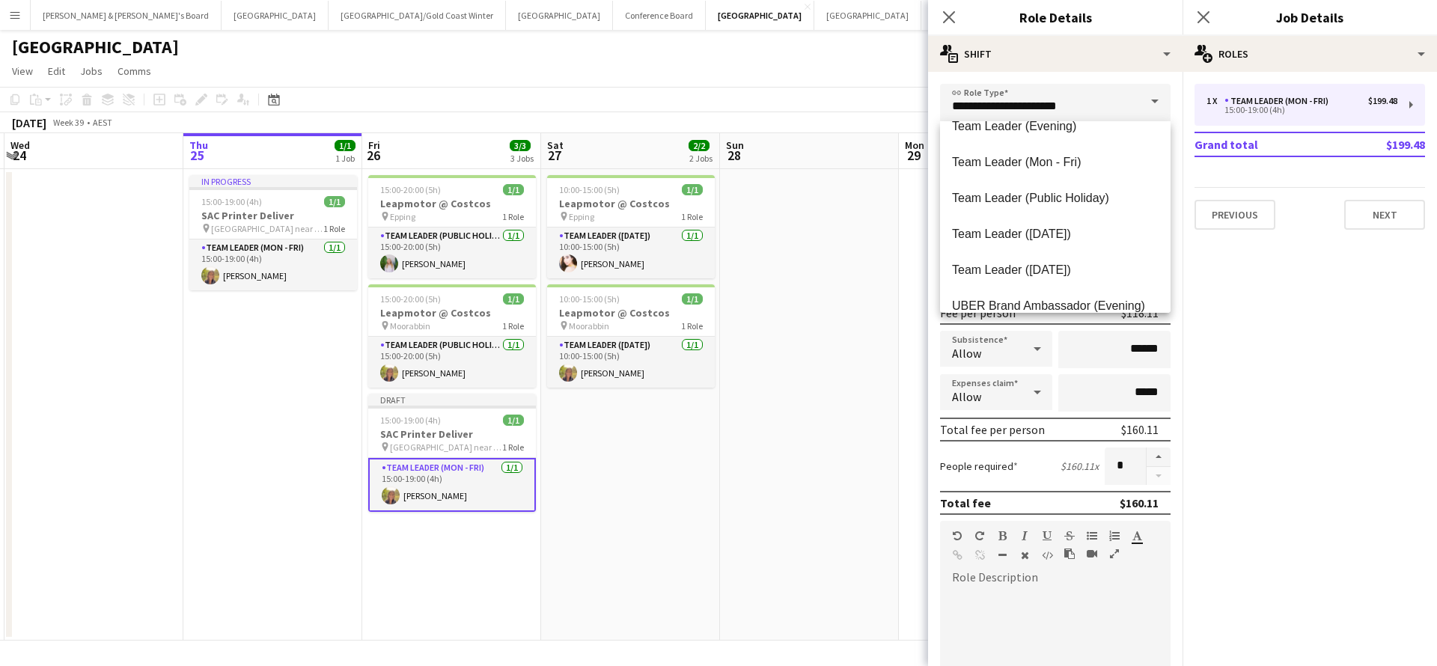
scroll to position [1496, 0]
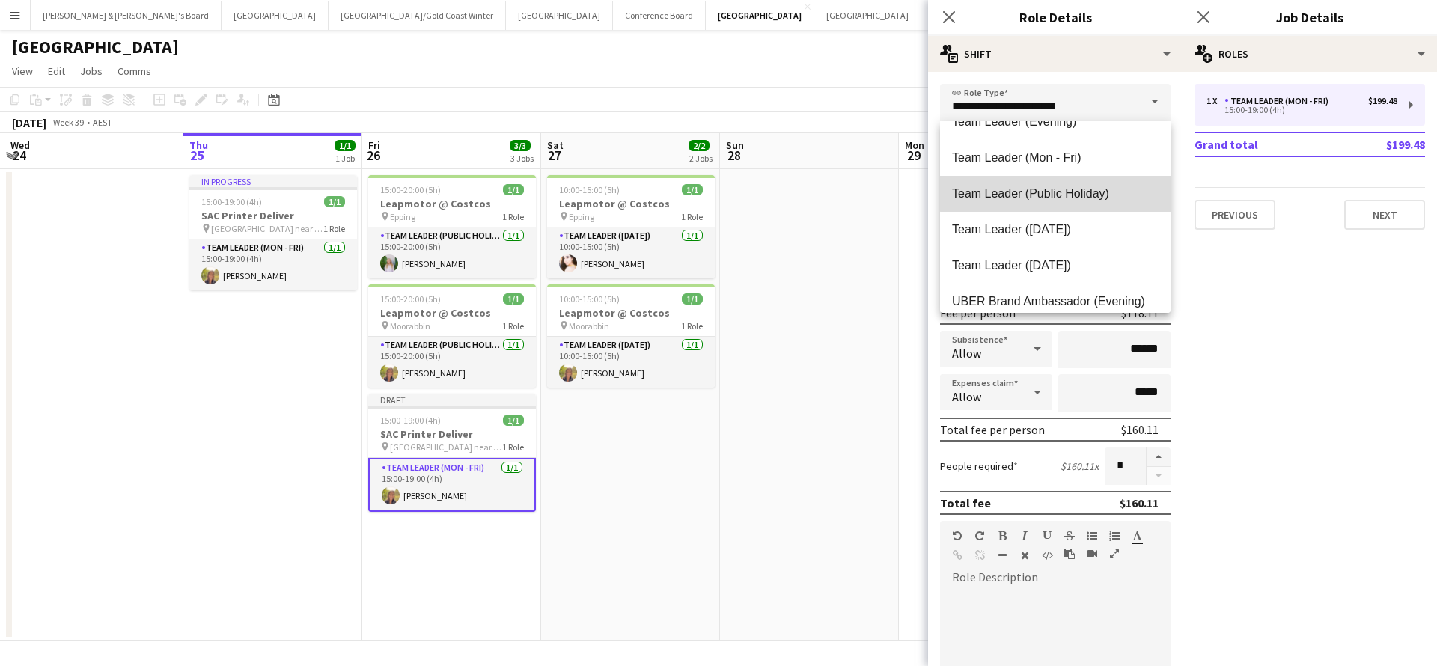
click at [1059, 193] on span "Team Leader (Public Holiday)" at bounding box center [1055, 193] width 207 height 14
type input "**********"
type input "******"
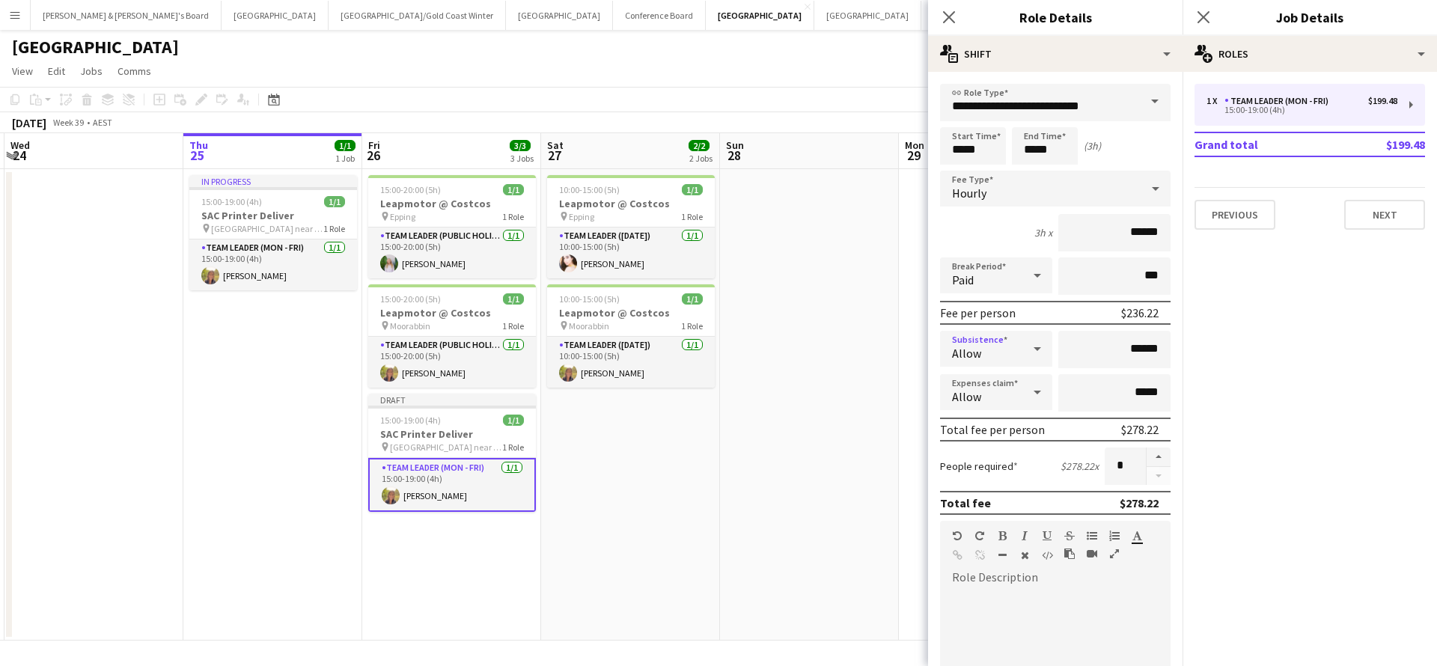
click at [1036, 347] on icon at bounding box center [1036, 349] width 7 height 4
click at [1134, 350] on div at bounding box center [718, 333] width 1437 height 666
drag, startPoint x: 1133, startPoint y: 350, endPoint x: 1172, endPoint y: 348, distance: 39.0
click at [1172, 348] on form "**********" at bounding box center [1055, 549] width 254 height 930
type input "*****"
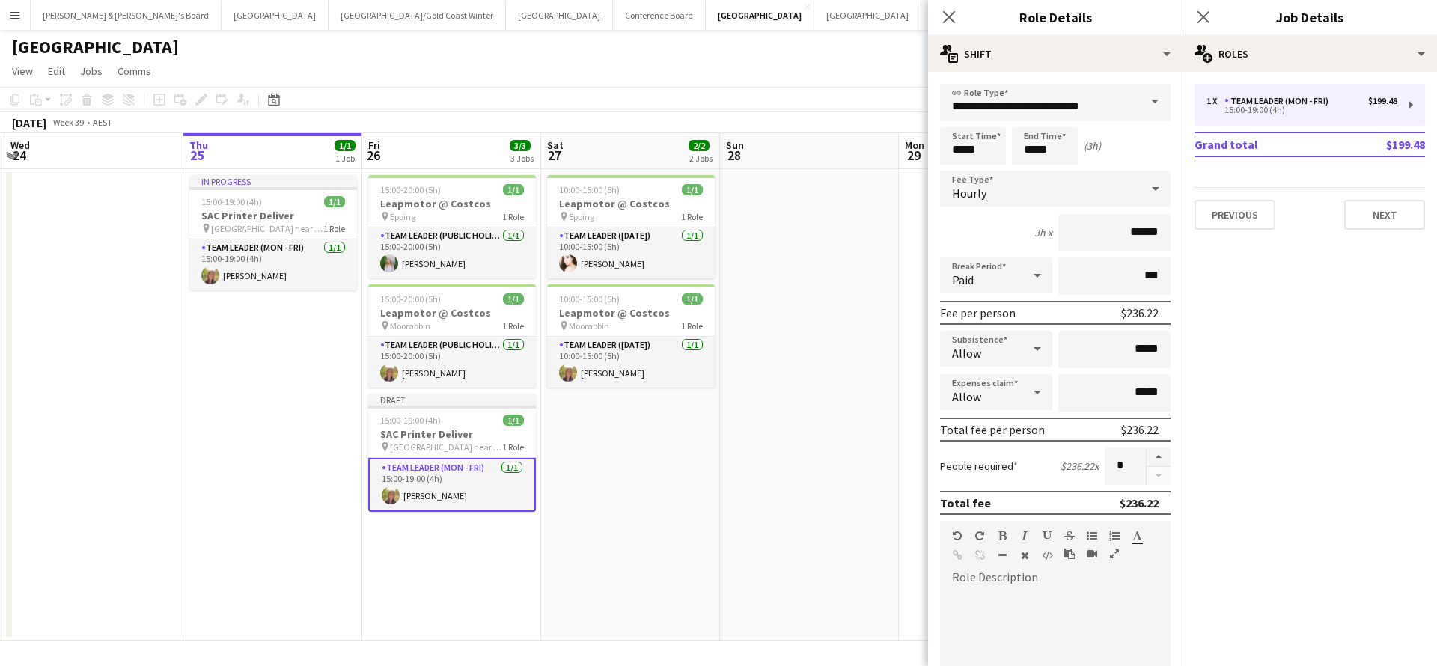
click at [877, 418] on app-date-cell at bounding box center [809, 404] width 179 height 471
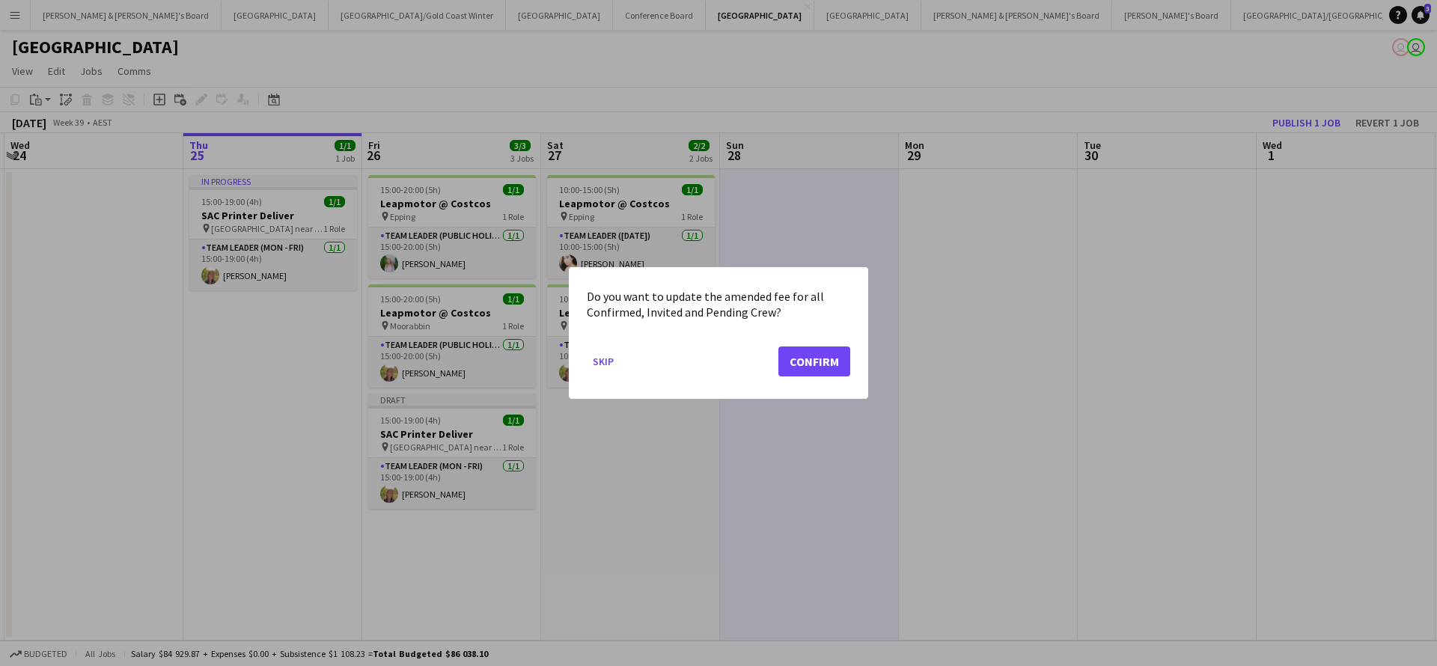
click at [830, 362] on button "Confirm" at bounding box center [814, 361] width 72 height 30
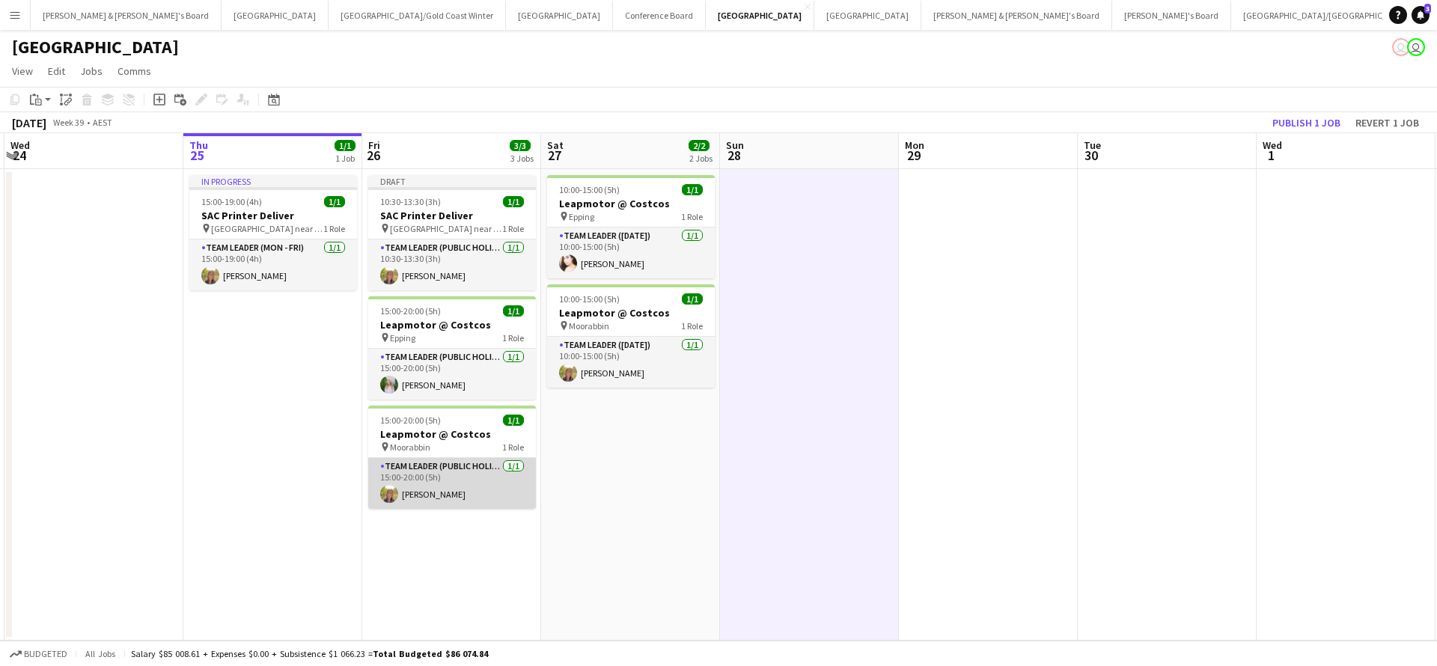
click at [512, 484] on app-card-role "Team Leader (Public Holiday) [DATE] 15:00-20:00 (5h) [PERSON_NAME]" at bounding box center [452, 483] width 168 height 51
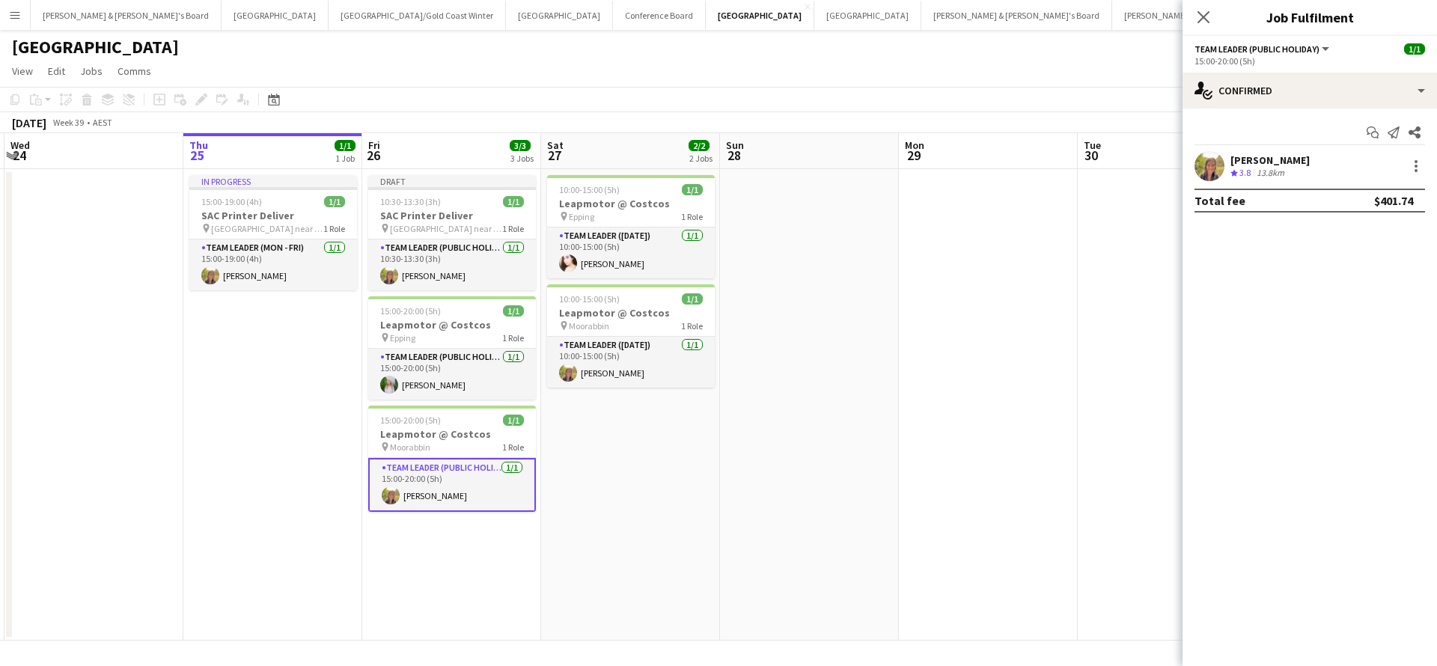
click at [844, 515] on app-date-cell at bounding box center [809, 404] width 179 height 471
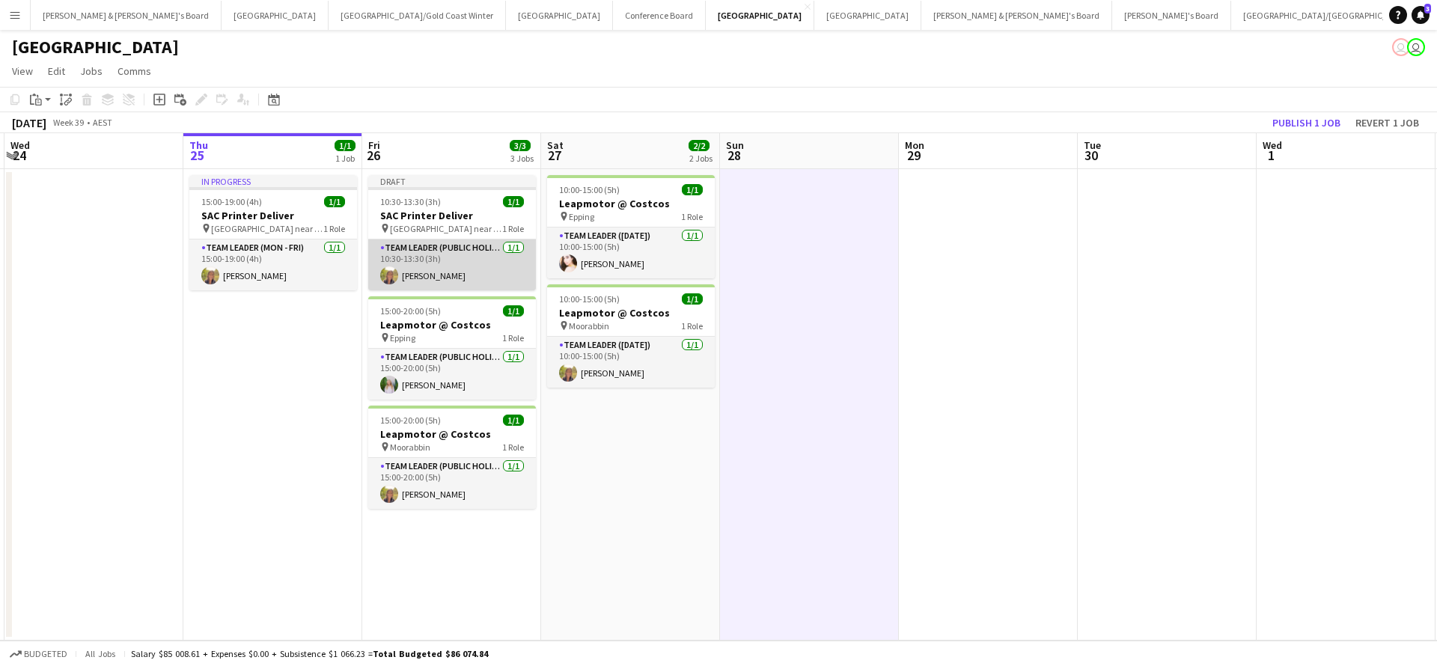
click at [432, 259] on app-card-role "Team Leader (Public Holiday) [DATE] 10:30-13:30 (3h) [PERSON_NAME]" at bounding box center [452, 264] width 168 height 51
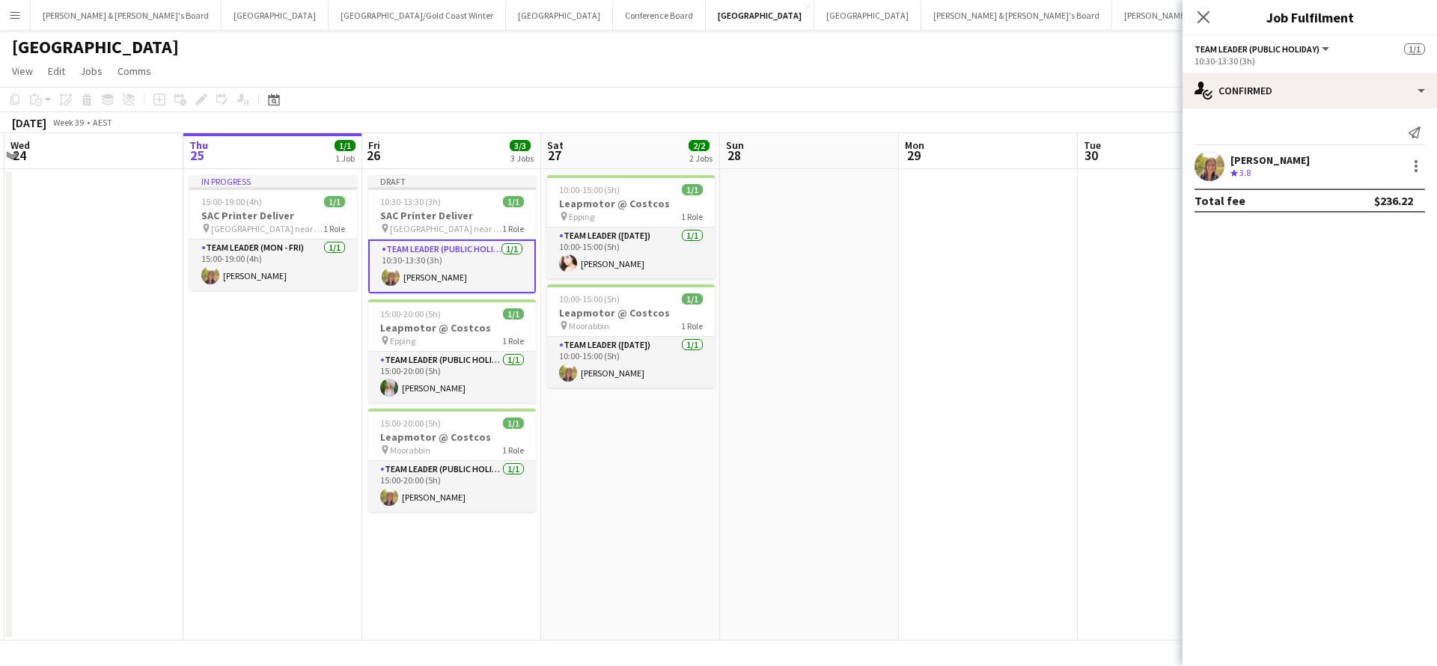
click at [1077, 343] on app-date-cell at bounding box center [1166, 404] width 179 height 471
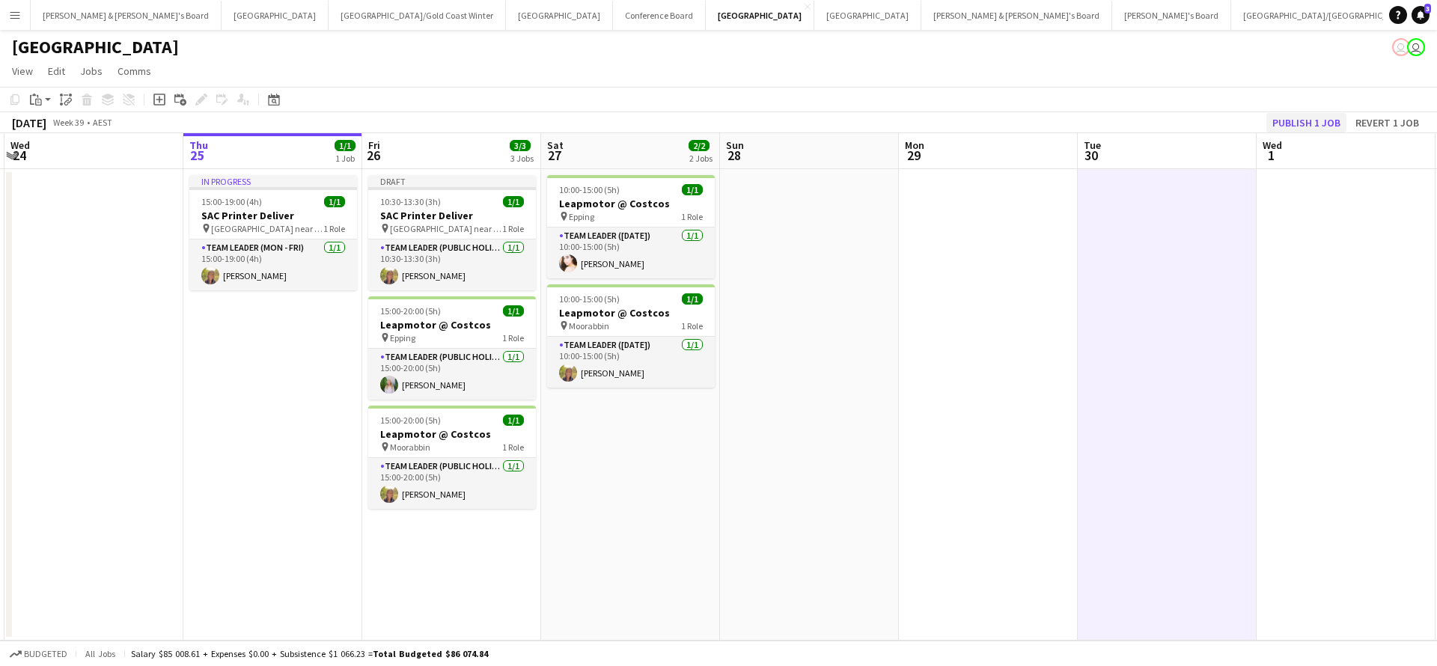
click at [1302, 126] on button "Publish 1 job" at bounding box center [1306, 122] width 80 height 19
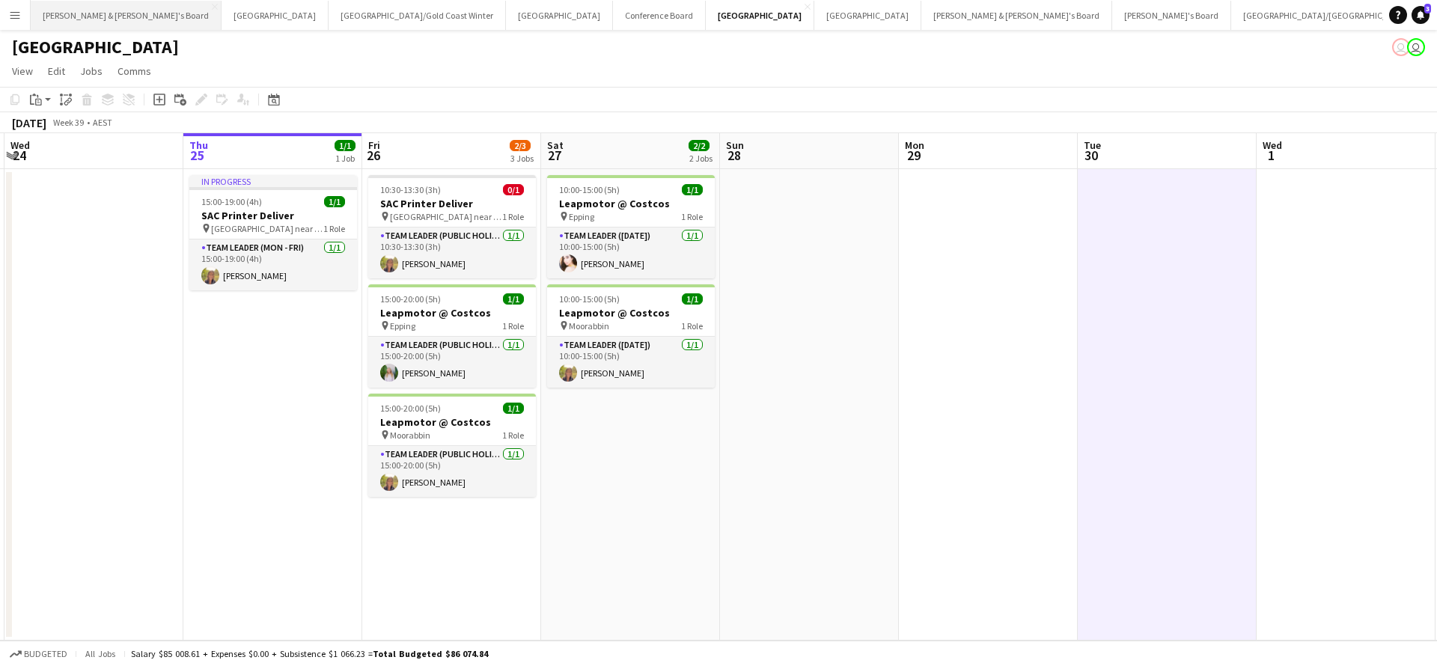
click at [73, 8] on button "[PERSON_NAME] & [PERSON_NAME]'s Board Close" at bounding box center [126, 15] width 191 height 29
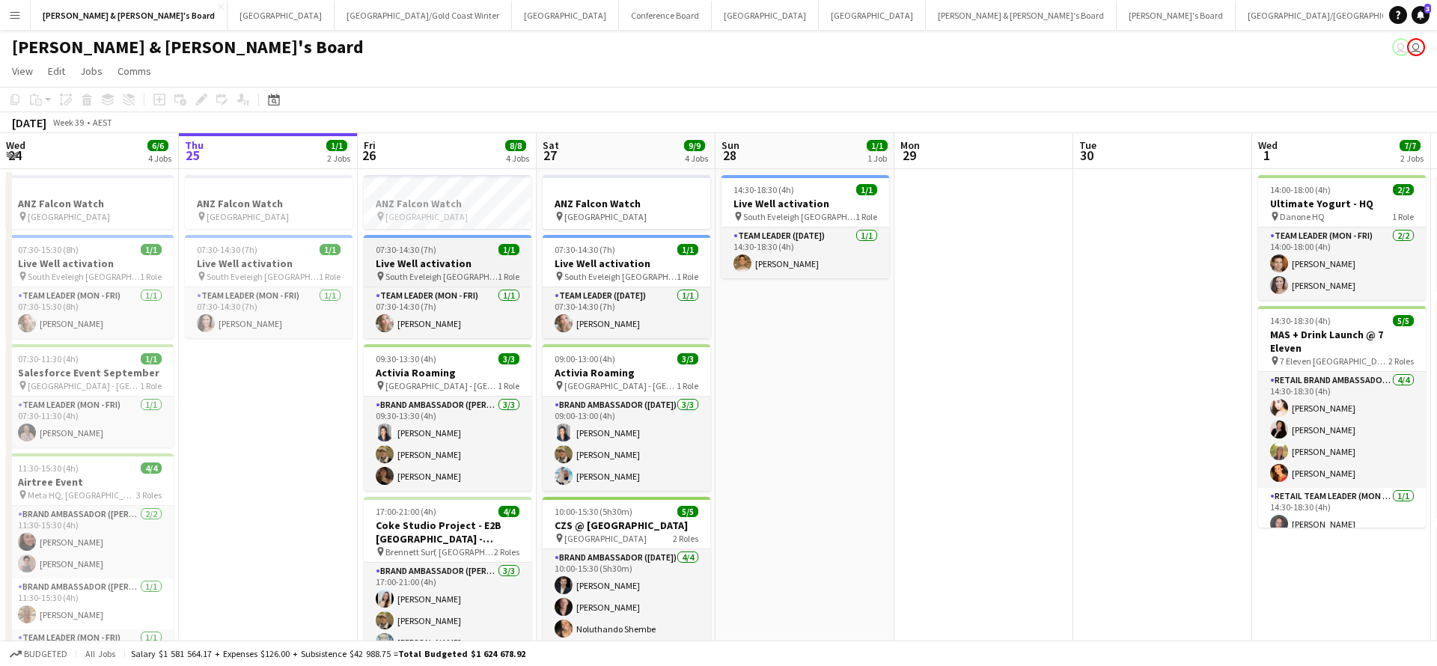
click at [444, 271] on span "South Eveleigh [GEOGRAPHIC_DATA]" at bounding box center [441, 276] width 112 height 11
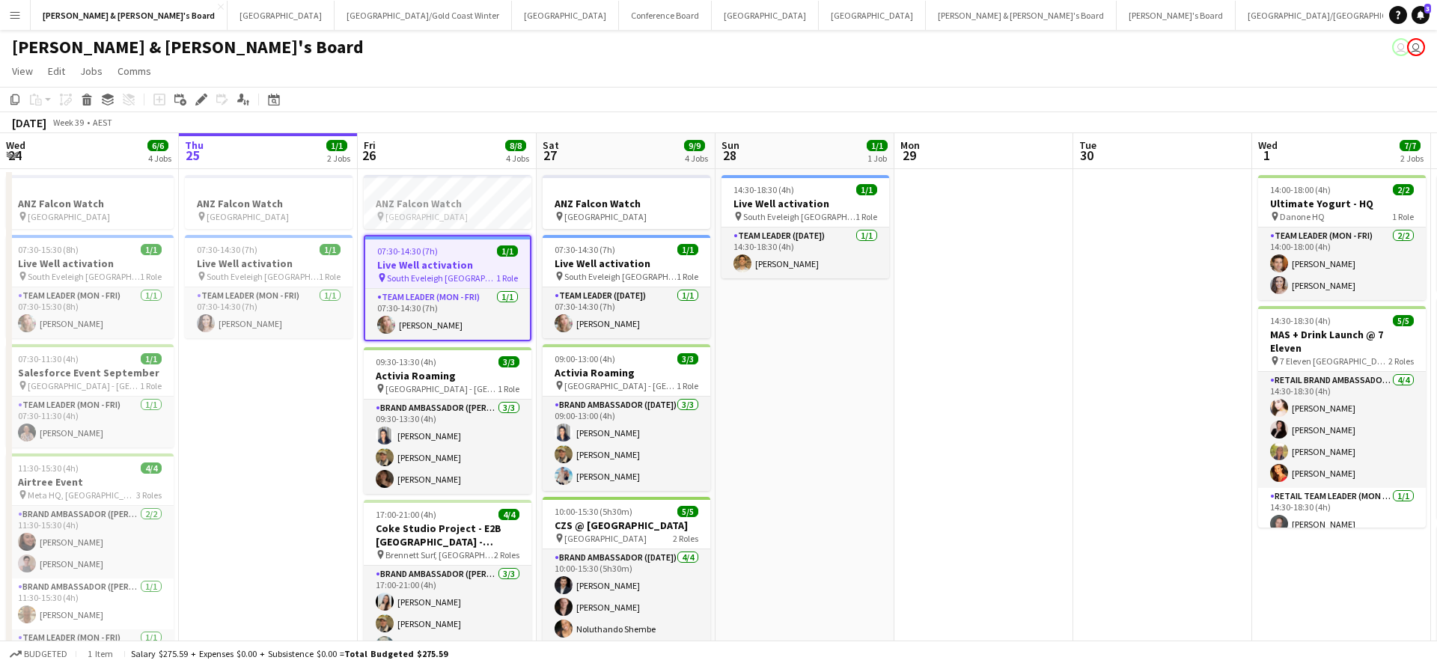
click at [444, 271] on h3 "Live Well activation" at bounding box center [447, 264] width 165 height 13
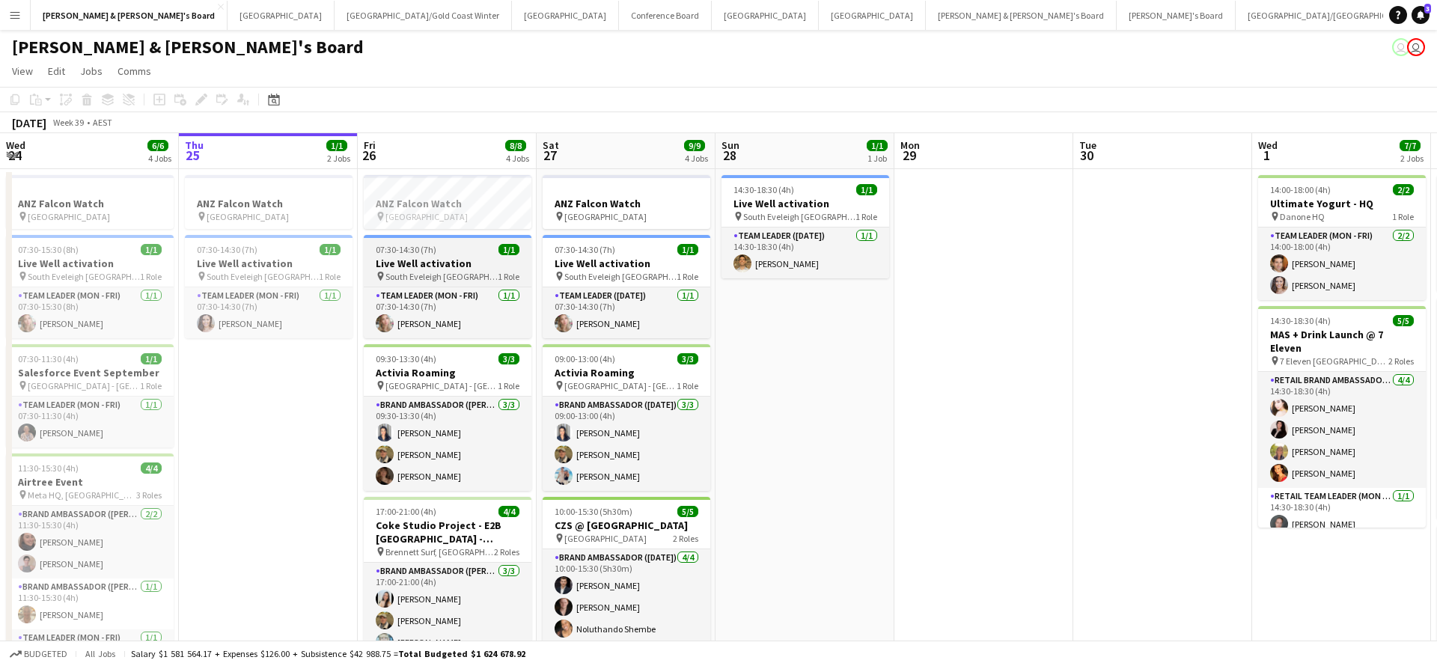
click at [445, 266] on h3 "Live Well activation" at bounding box center [448, 263] width 168 height 13
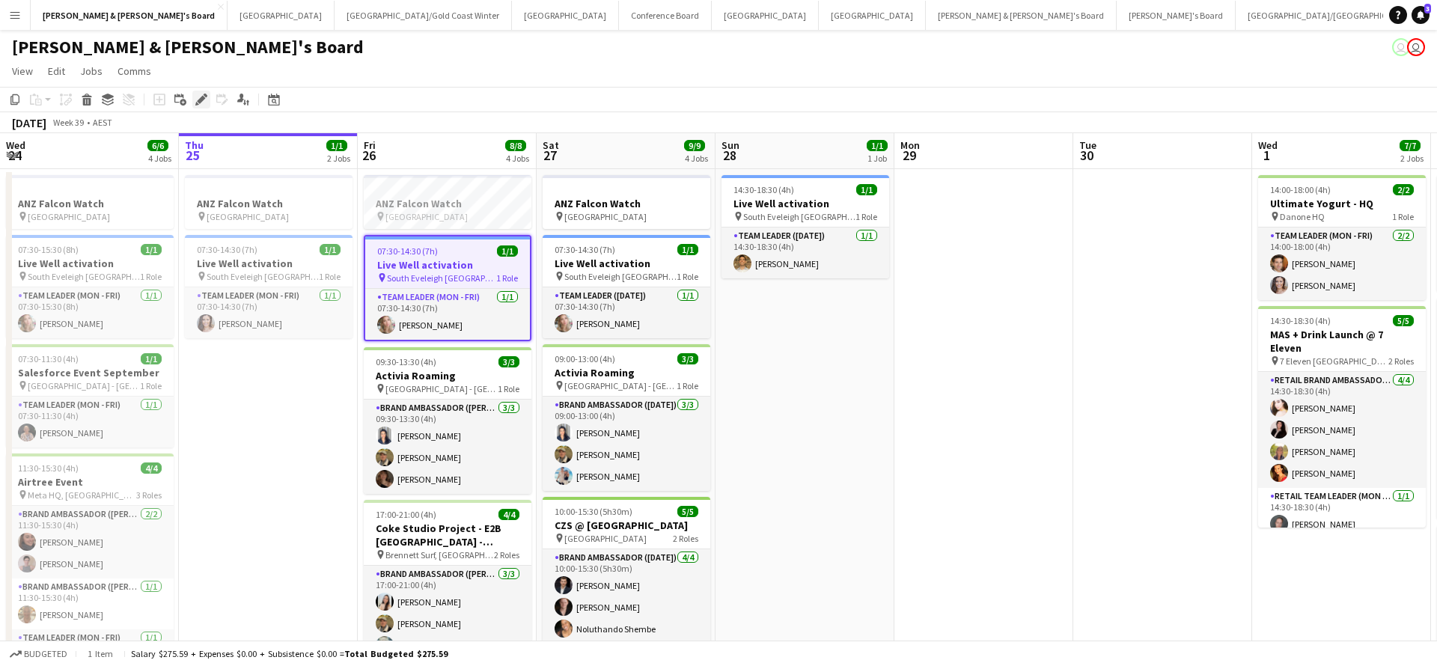
click at [201, 100] on icon at bounding box center [201, 100] width 8 height 8
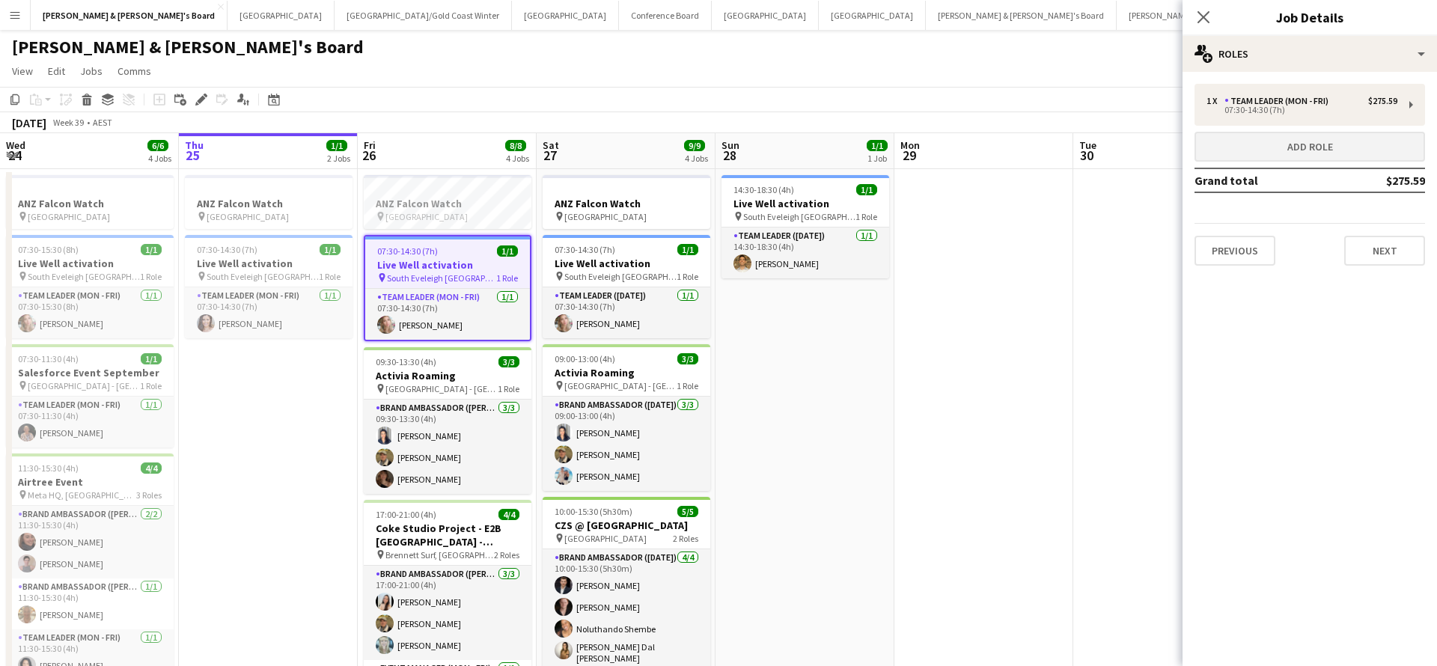
click at [1290, 148] on button "Add role" at bounding box center [1309, 147] width 230 height 30
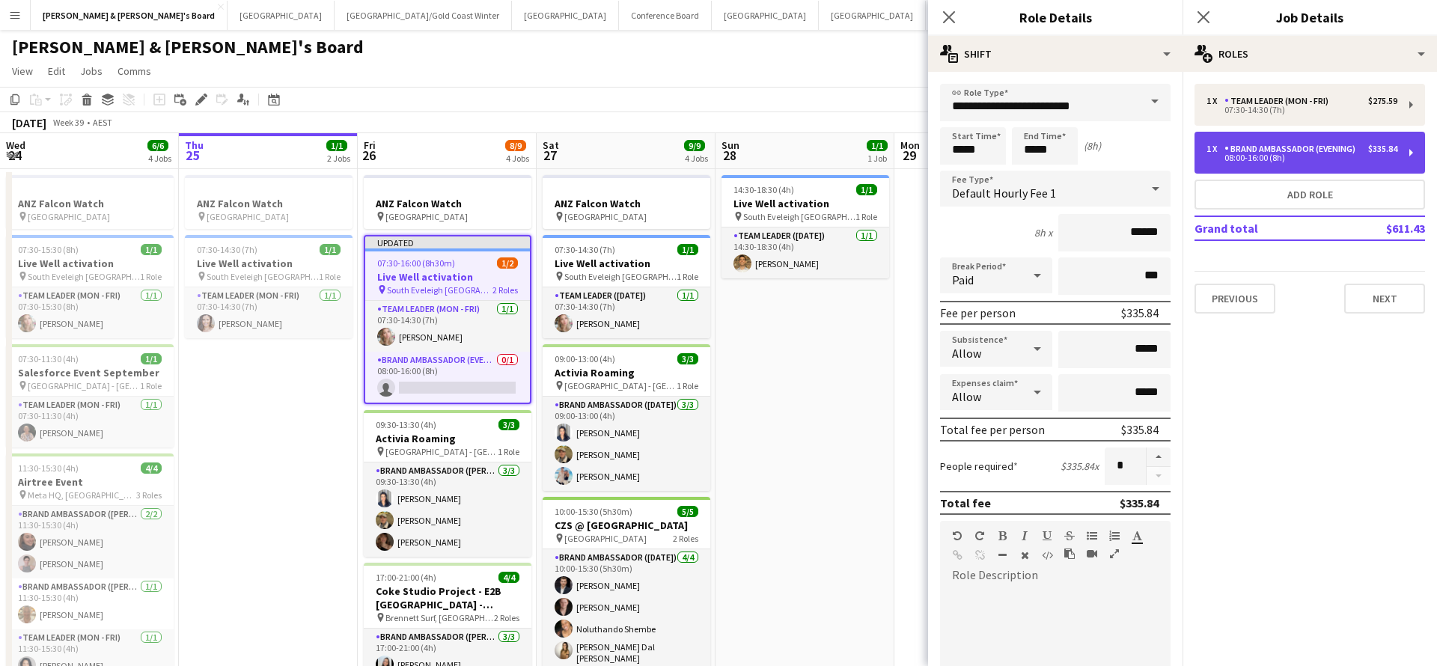
click at [1317, 149] on div "Brand Ambassador (Evening)" at bounding box center [1292, 149] width 137 height 10
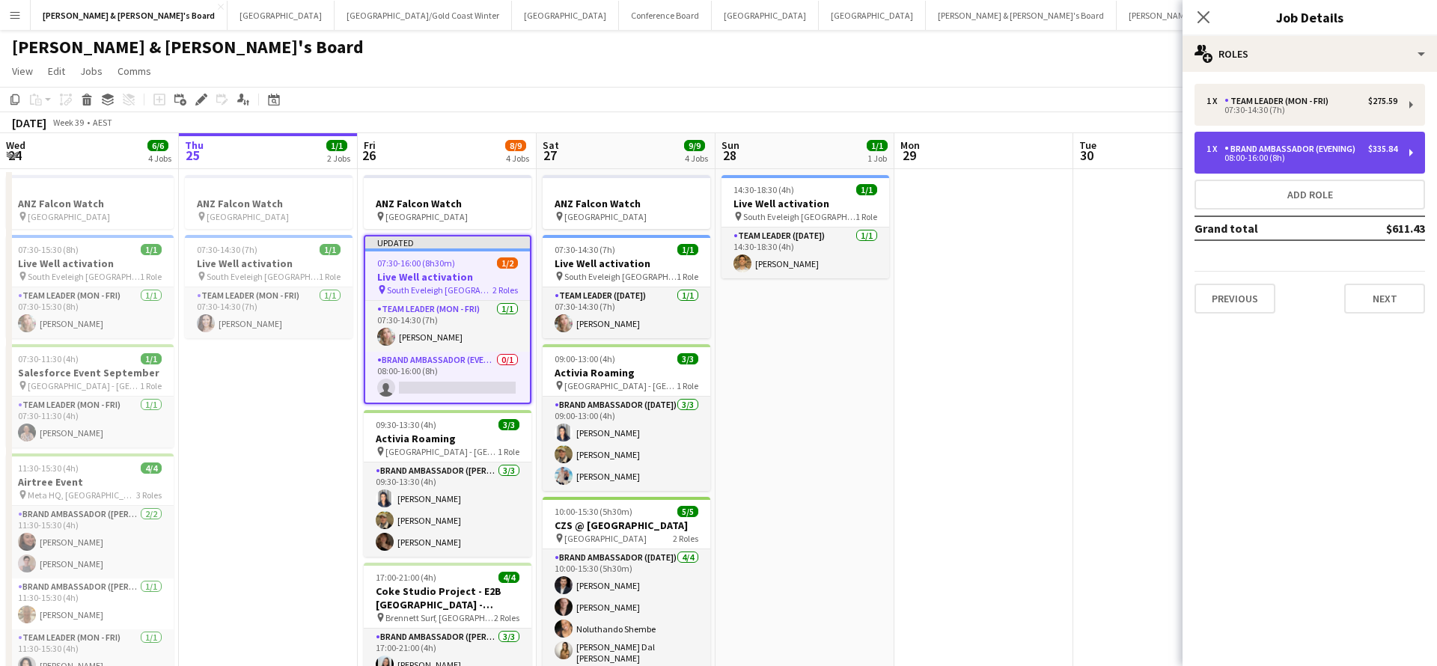
click at [1316, 149] on div "Brand Ambassador (Evening)" at bounding box center [1292, 149] width 137 height 10
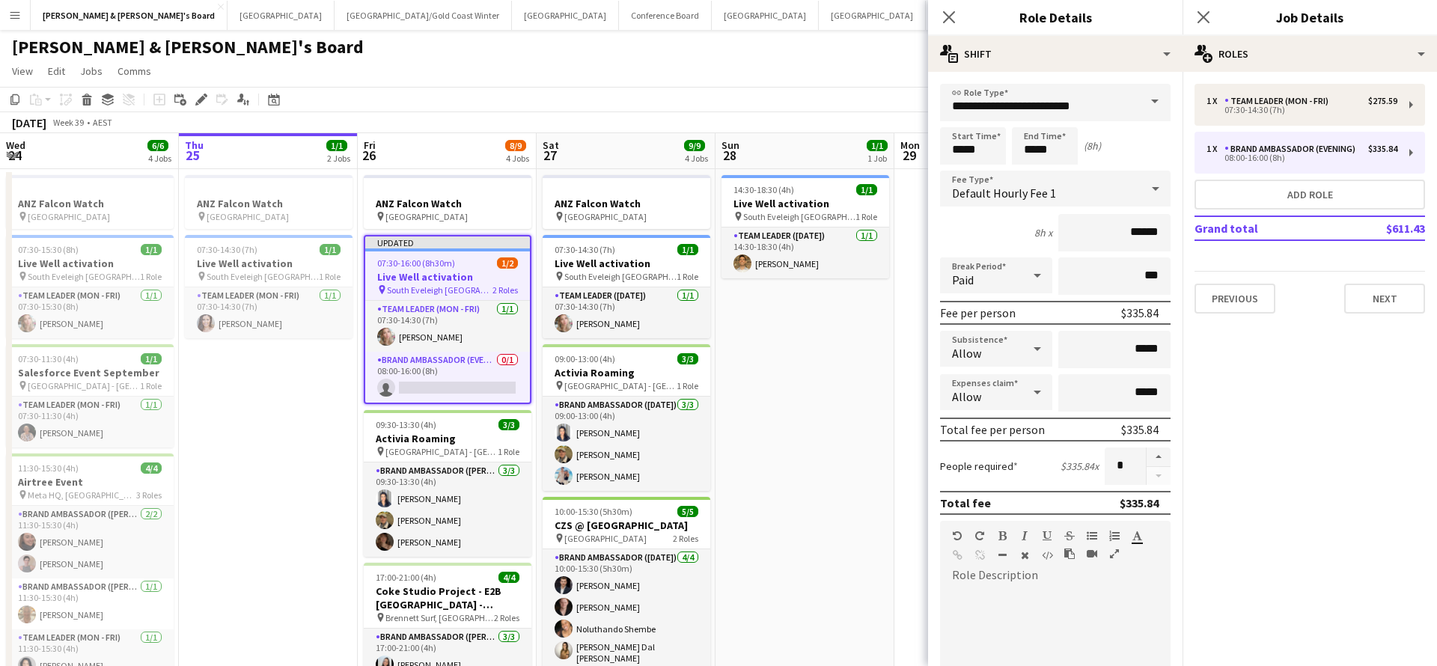
click at [1153, 98] on span at bounding box center [1154, 102] width 31 height 36
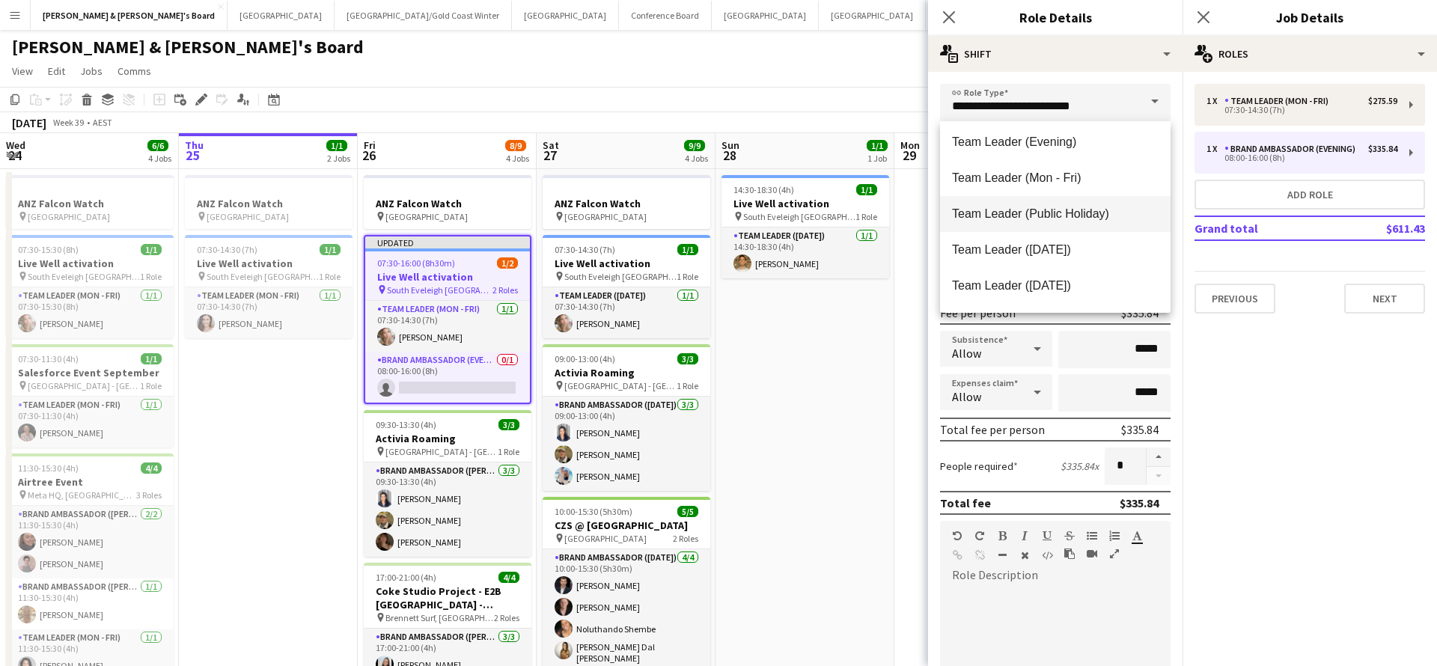
scroll to position [1475, 0]
click at [1032, 174] on span "Team Leader (Mon - Fri)" at bounding box center [1055, 178] width 207 height 14
type input "**********"
type input "******"
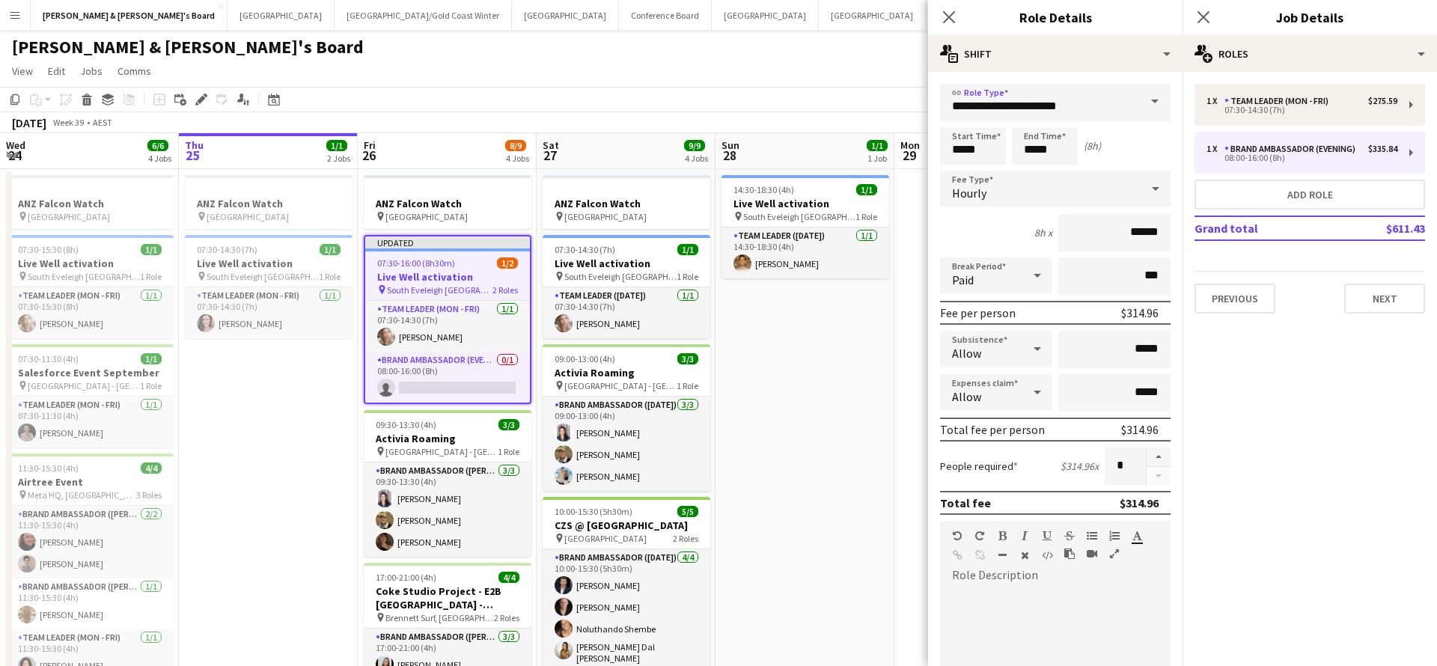
click at [1143, 189] on div at bounding box center [1155, 189] width 30 height 30
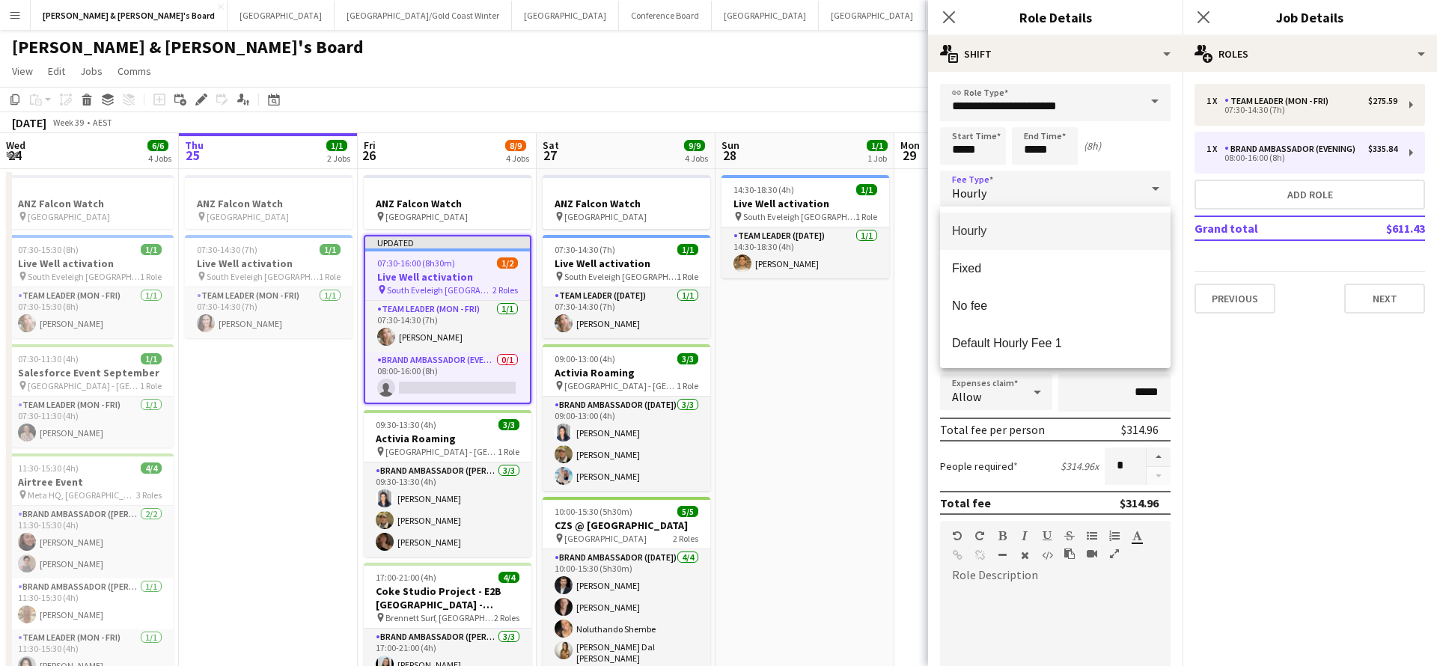
click at [863, 364] on div at bounding box center [718, 333] width 1437 height 666
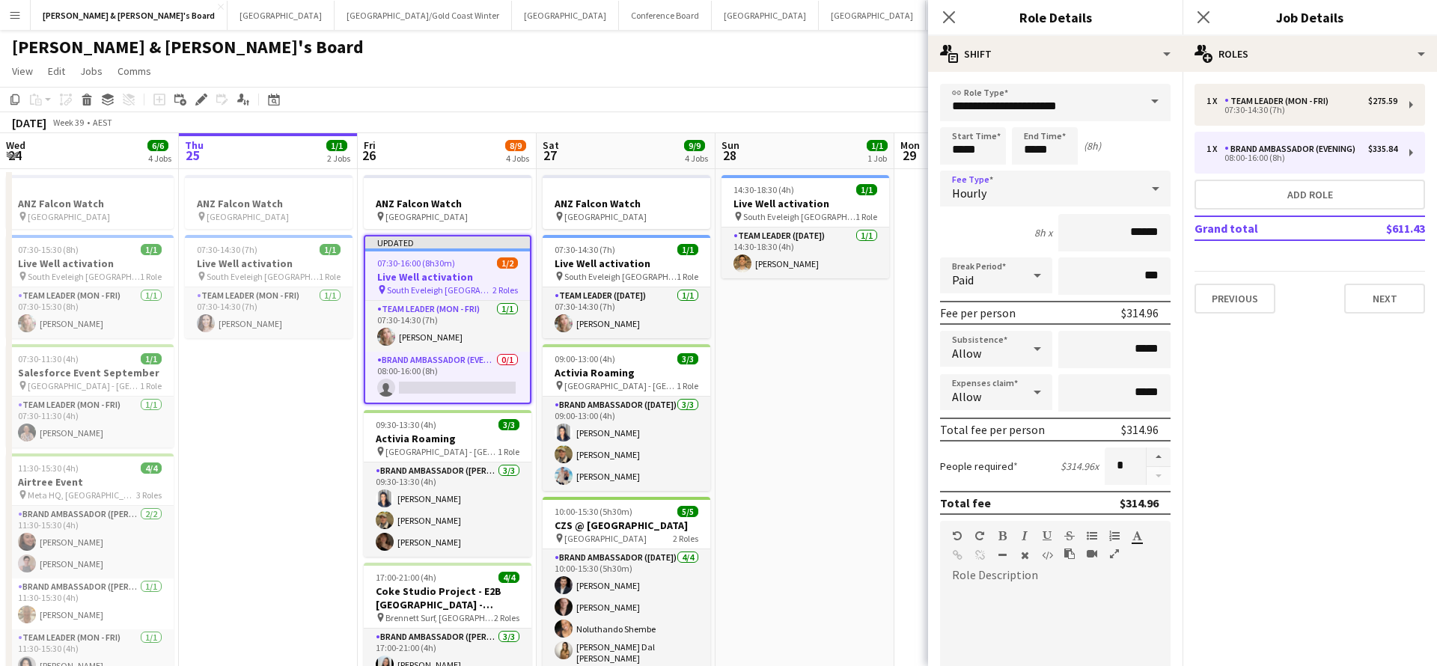
click at [1157, 189] on icon at bounding box center [1154, 189] width 7 height 4
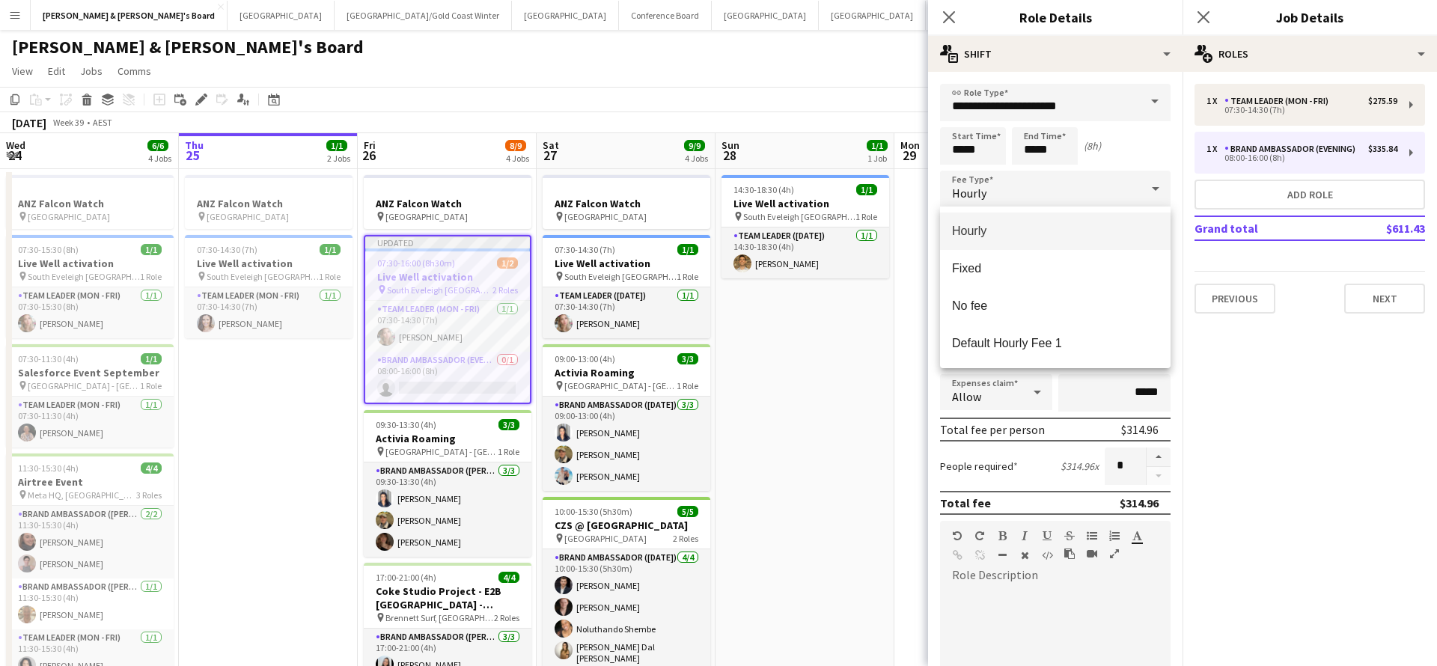
click at [949, 15] on div at bounding box center [718, 333] width 1437 height 666
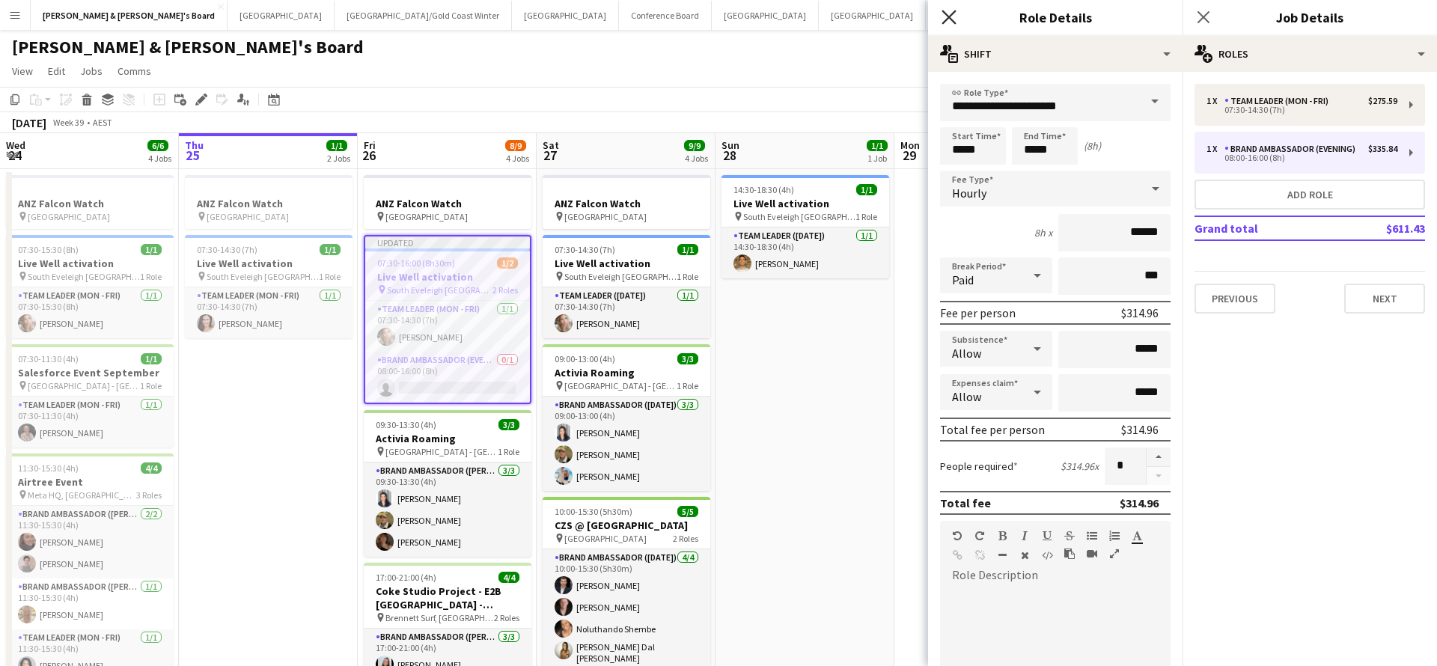
click at [950, 19] on icon at bounding box center [948, 17] width 14 height 14
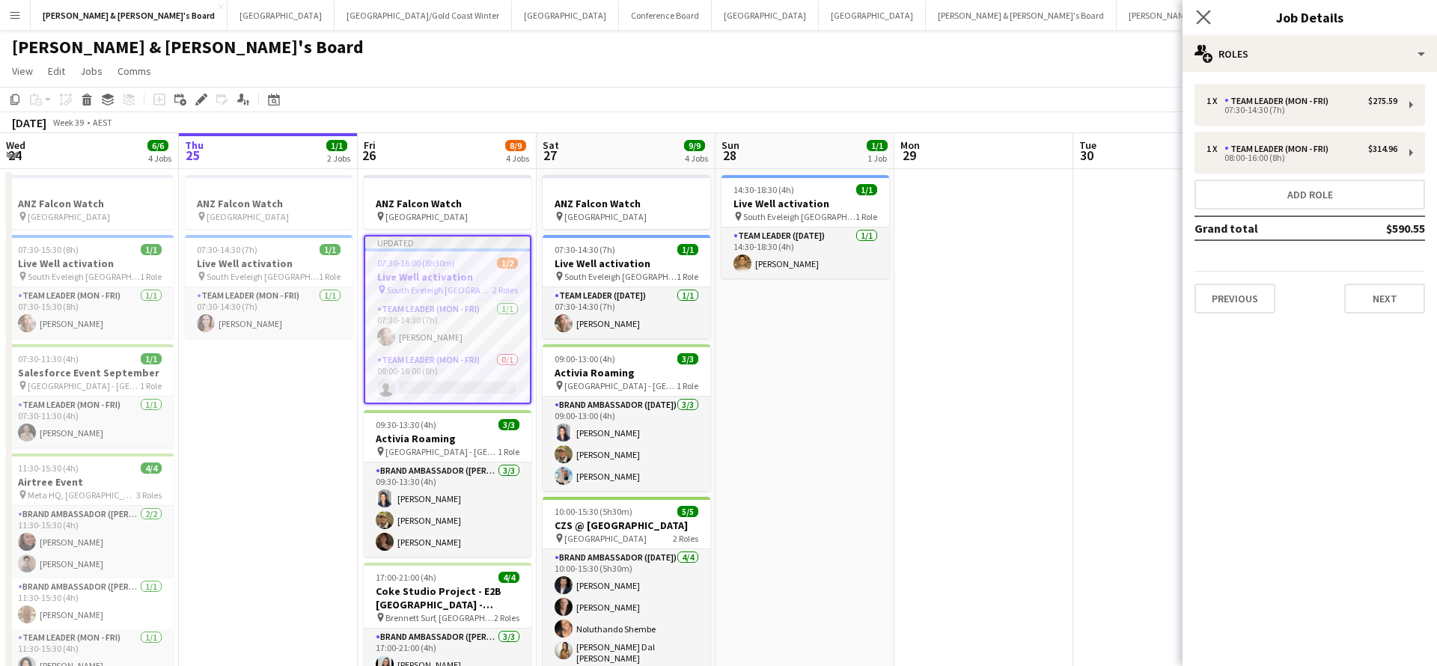
click at [1204, 25] on app-icon "Close pop-in" at bounding box center [1204, 18] width 22 height 22
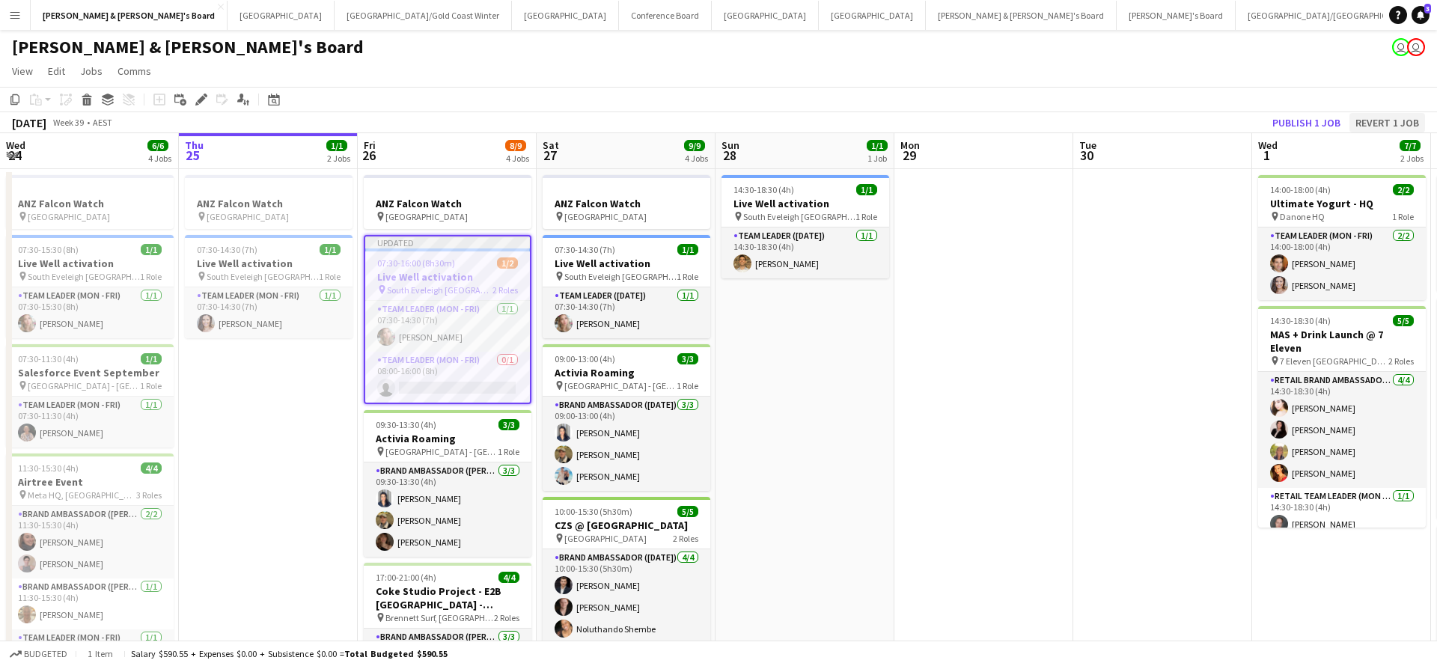
click at [1380, 126] on button "Revert 1 job" at bounding box center [1387, 122] width 76 height 19
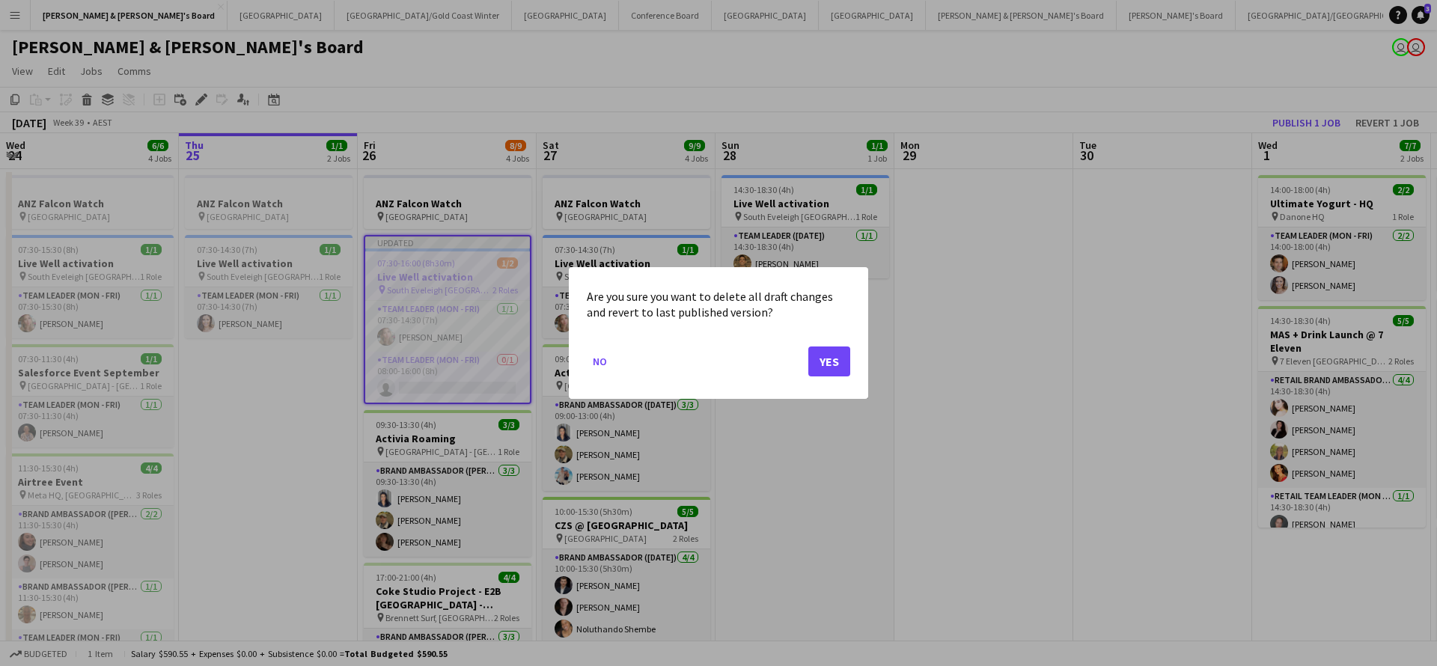
click at [837, 360] on button "Yes" at bounding box center [829, 361] width 42 height 30
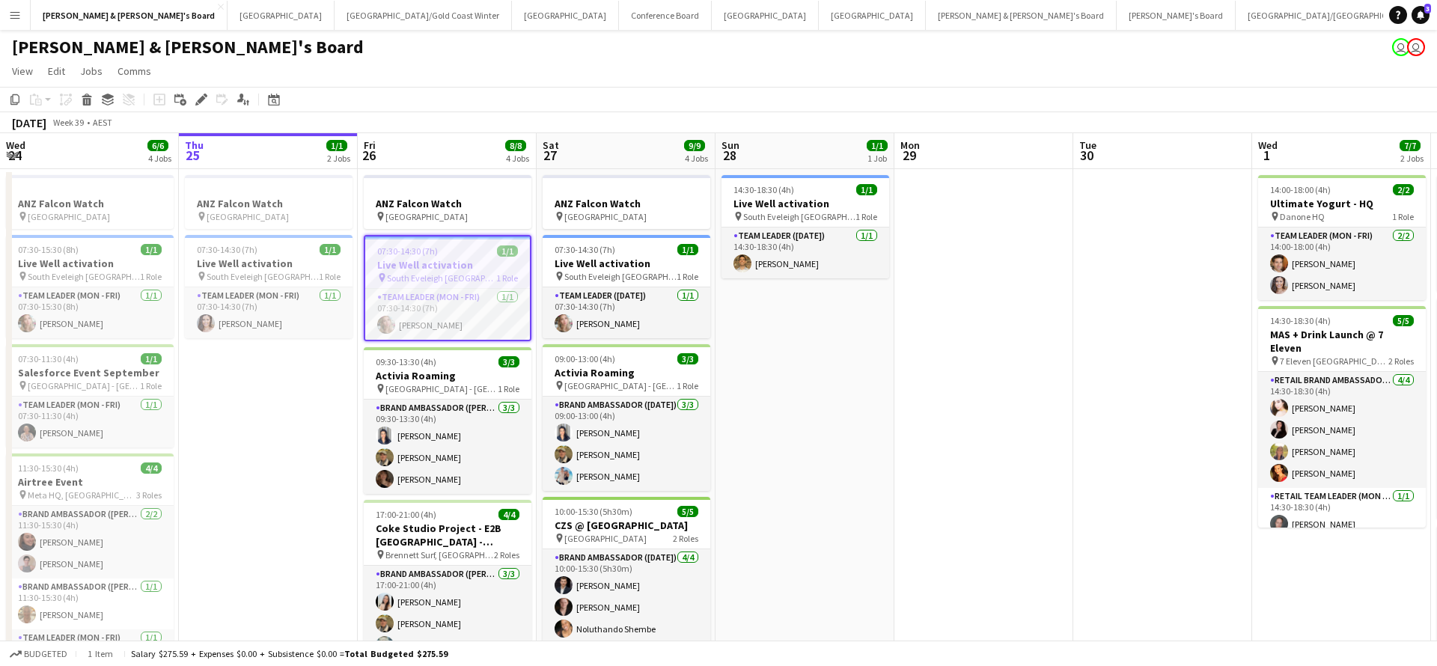
click at [1006, 337] on app-date-cell at bounding box center [983, 459] width 179 height 581
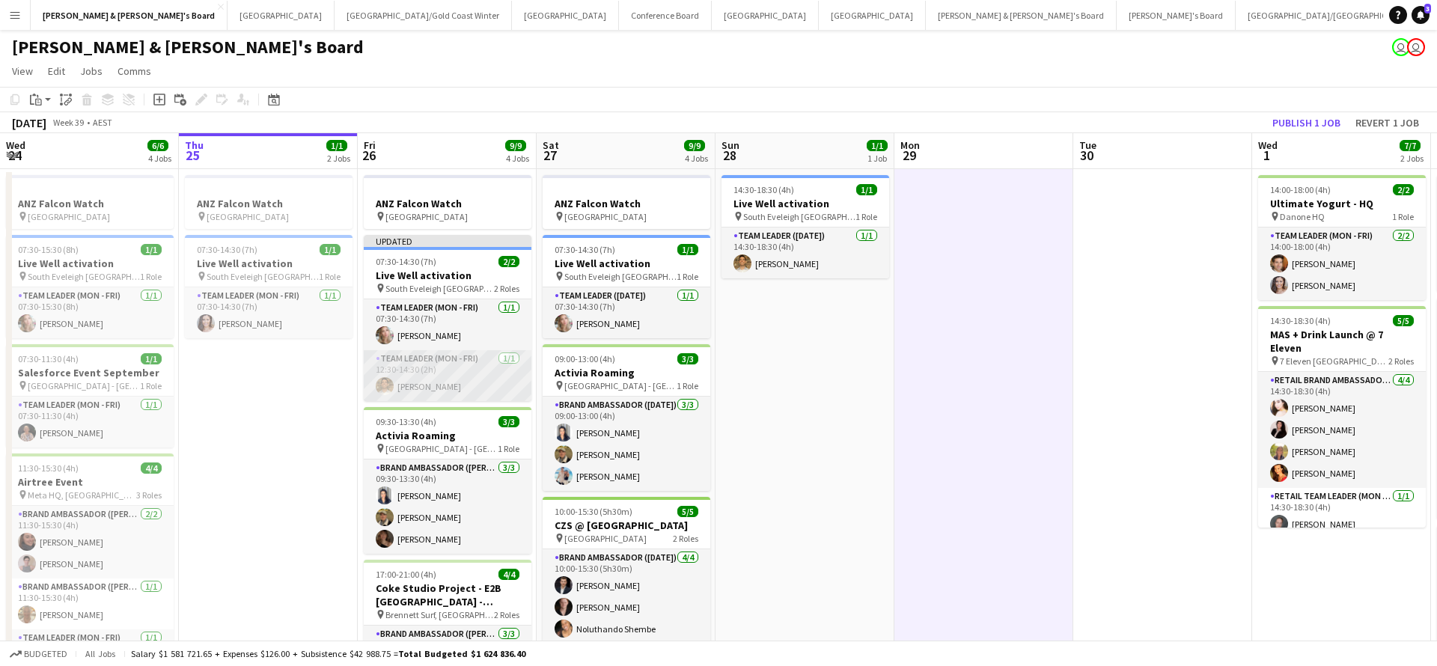
click at [475, 382] on app-card-role "Team Leader (Mon - Fri) [DATE] 12:30-14:30 (2h) [PERSON_NAME]" at bounding box center [448, 375] width 168 height 51
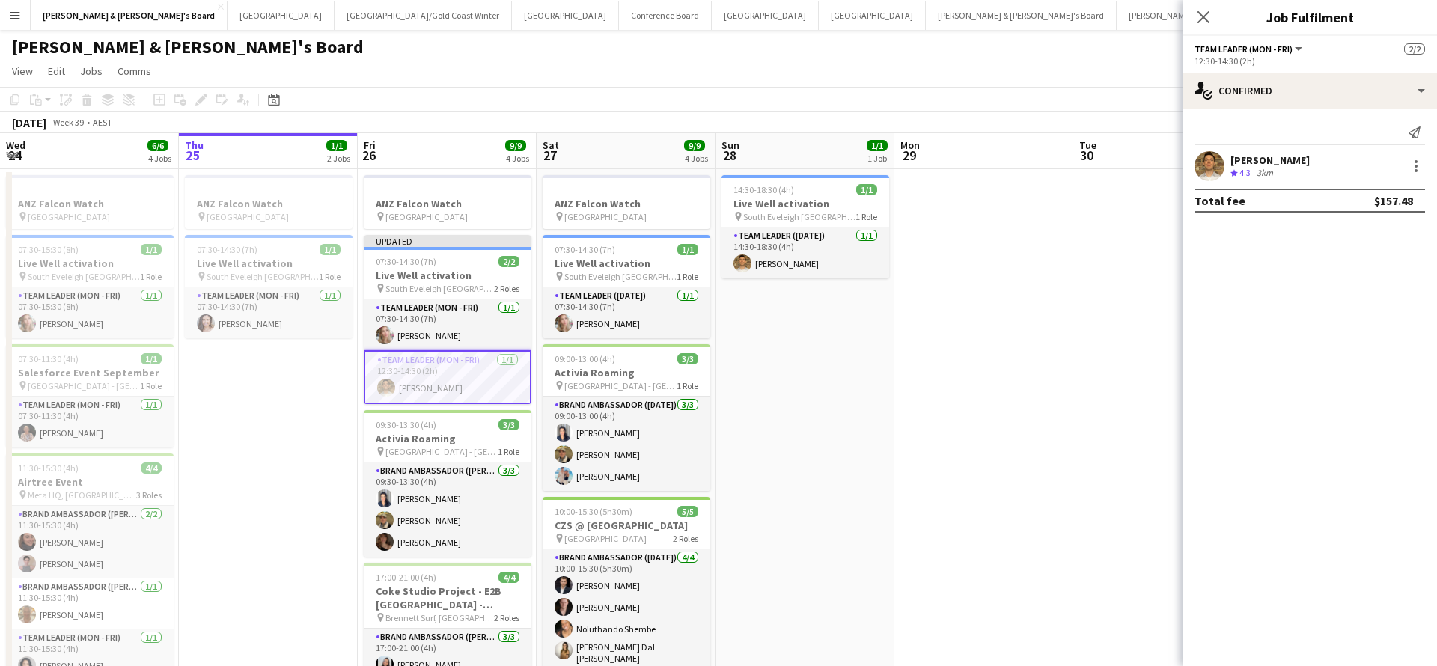
click at [1064, 456] on app-date-cell at bounding box center [983, 486] width 179 height 635
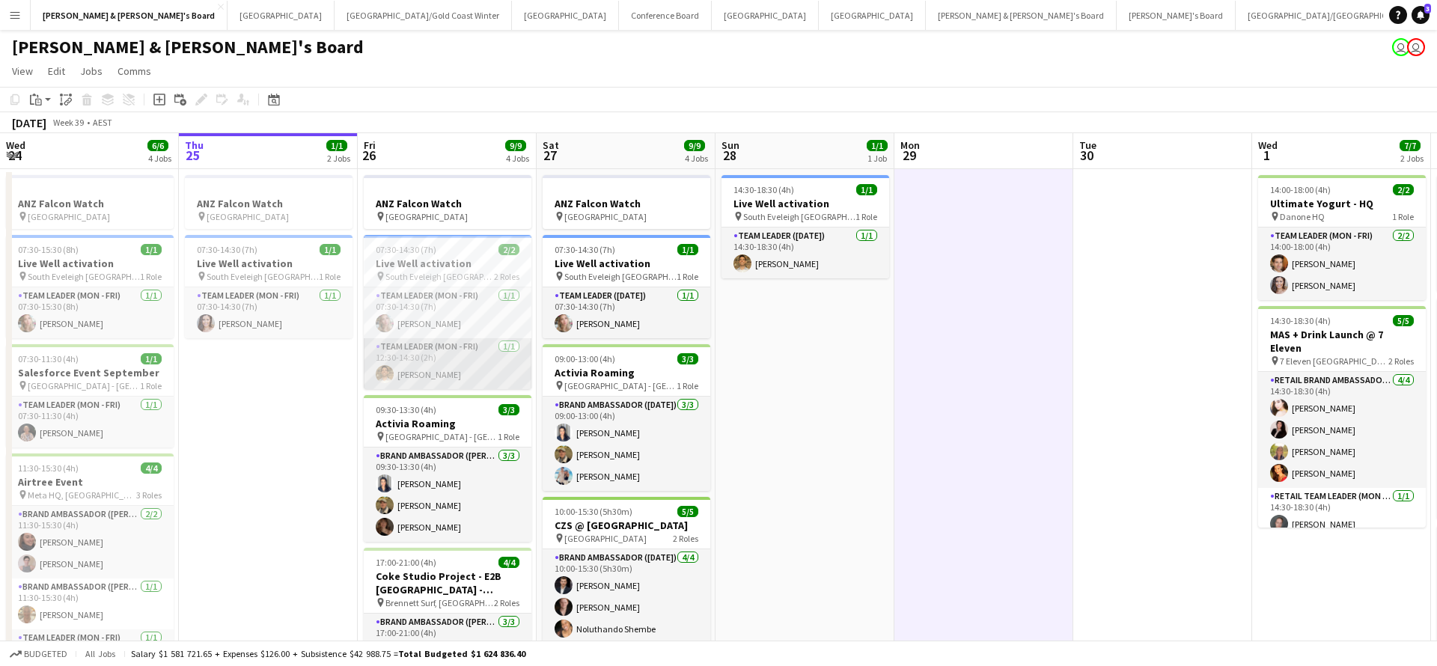
click at [472, 360] on app-card-role "Team Leader (Mon - Fri) [DATE] 12:30-14:30 (2h) [PERSON_NAME]" at bounding box center [448, 363] width 168 height 51
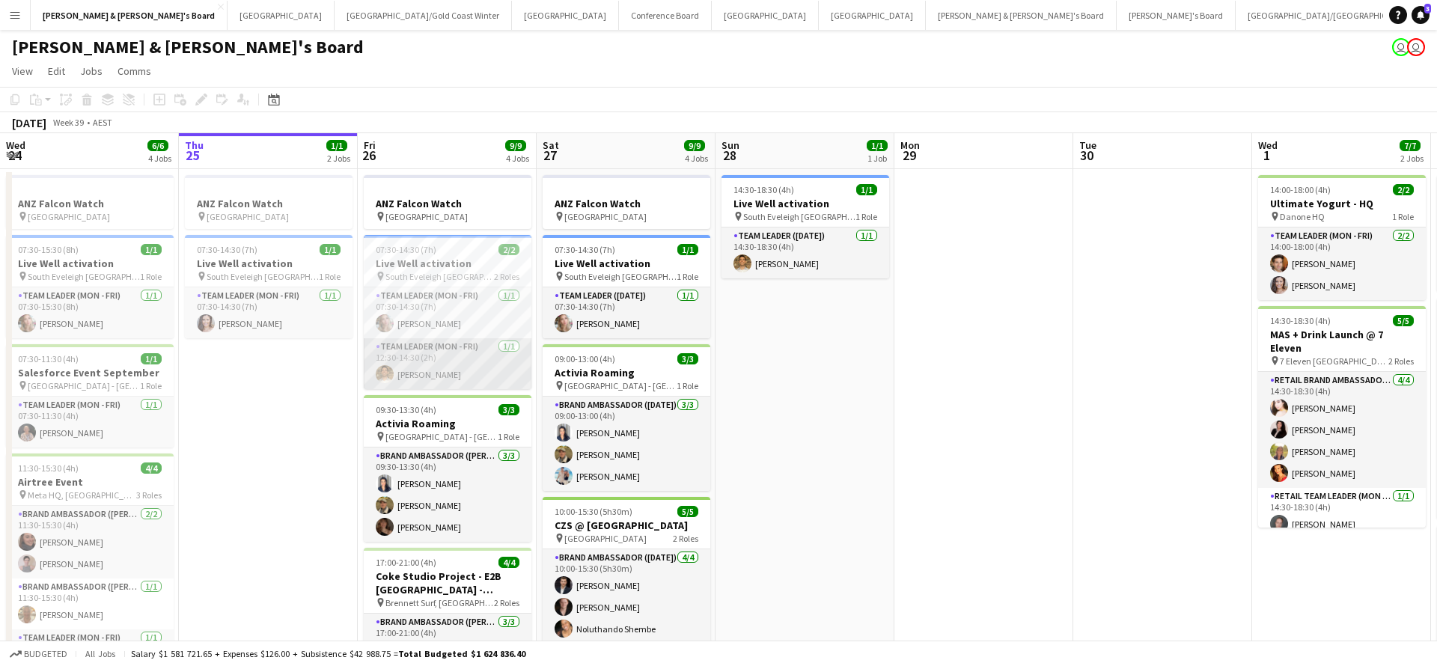
click at [472, 360] on app-card-role "Team Leader (Mon - Fri) [DATE] 12:30-14:30 (2h) [PERSON_NAME]" at bounding box center [448, 363] width 168 height 51
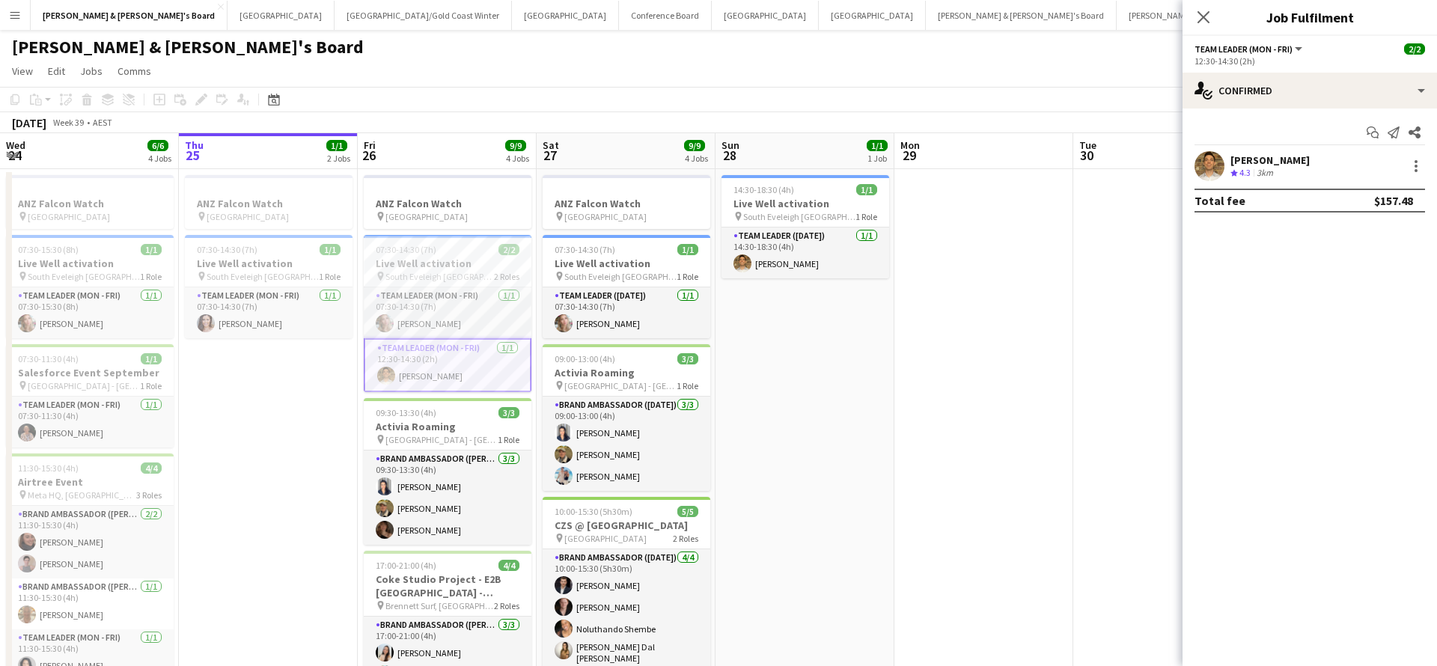
click at [877, 480] on app-date-cell "14:30-18:30 (4h) 1/1 Live Well activation pin South [PERSON_NAME] 1 Role Team L…" at bounding box center [804, 480] width 179 height 623
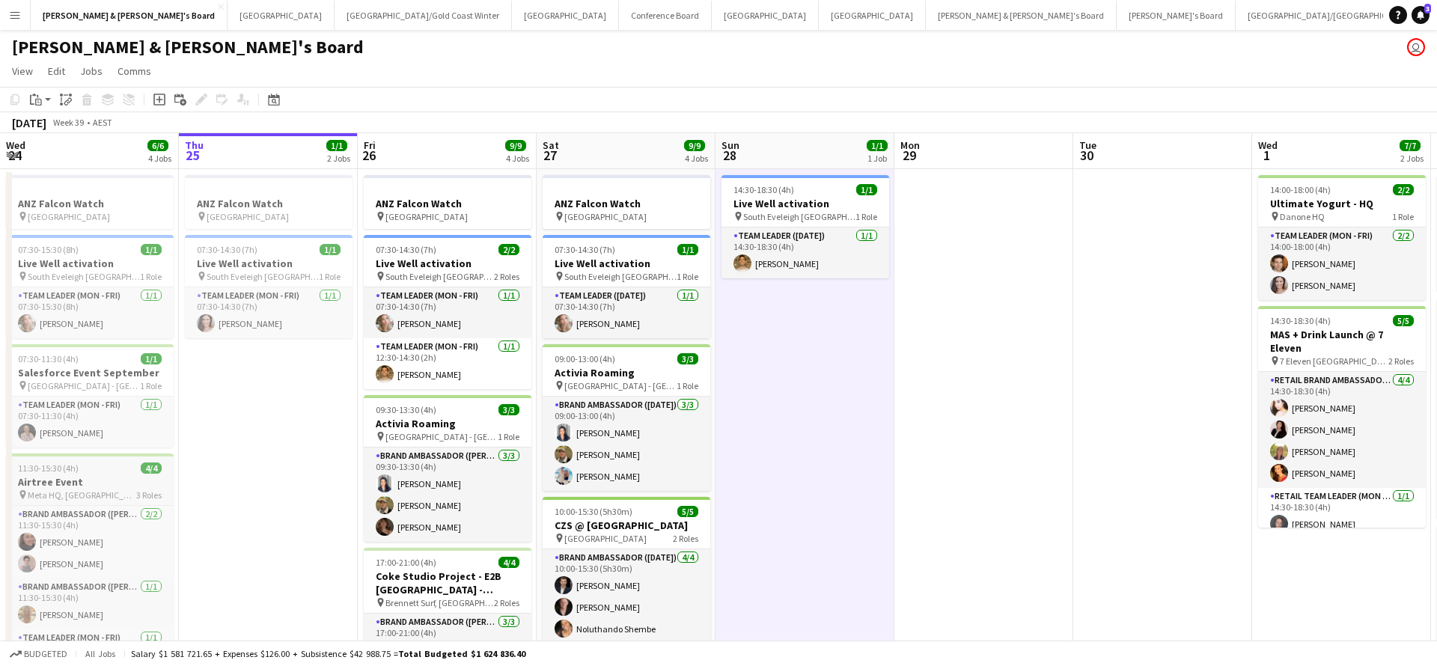
scroll to position [0, 0]
click at [334, 17] on button "[GEOGRAPHIC_DATA]/[GEOGRAPHIC_DATA] Winter Close" at bounding box center [422, 15] width 177 height 29
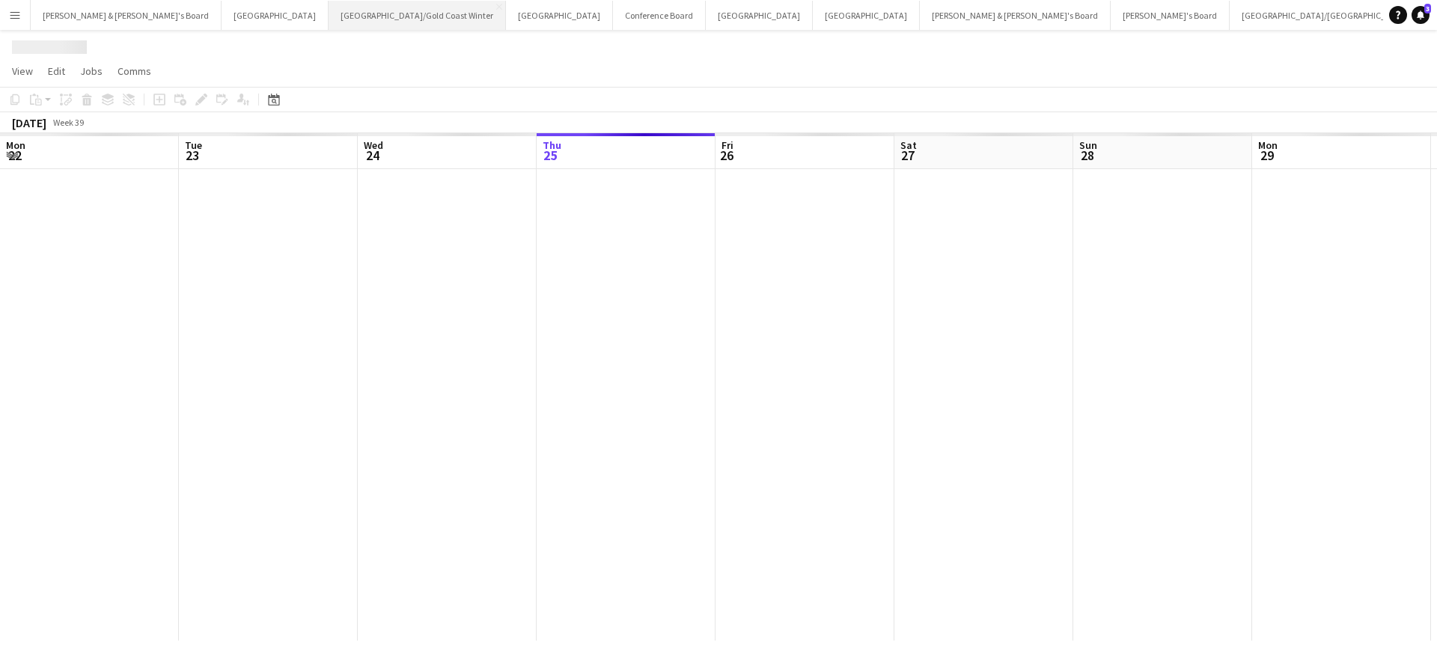
scroll to position [0, 358]
